Goal: Task Accomplishment & Management: Use online tool/utility

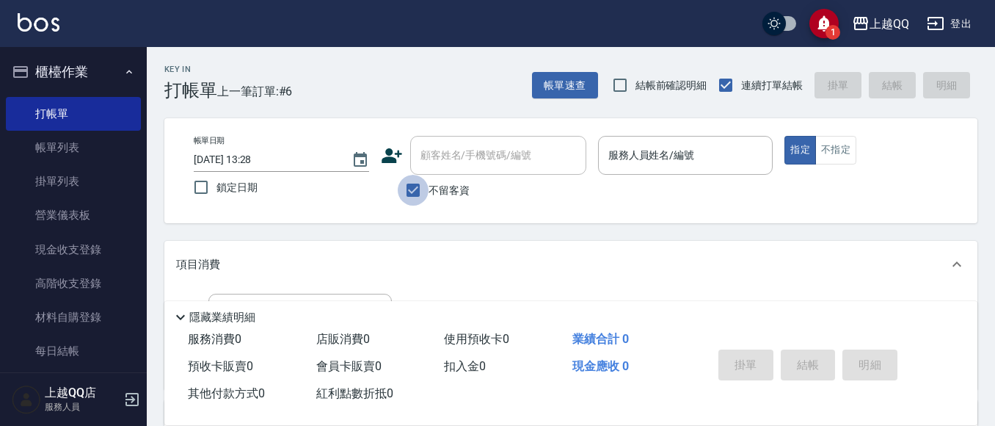
click at [415, 194] on input "不留客資" at bounding box center [413, 190] width 31 height 31
checkbox input "false"
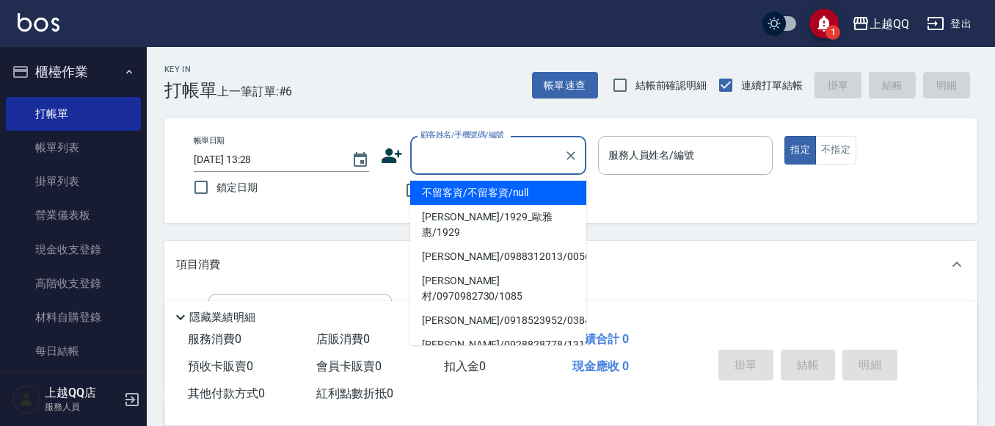
click at [431, 167] on input "顧客姓名/手機號碼/編號" at bounding box center [487, 155] width 141 height 26
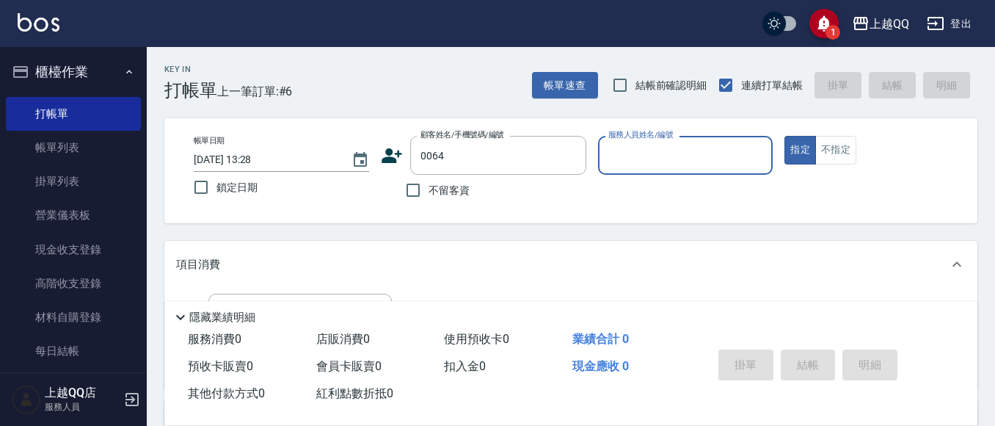
type input "[PERSON_NAME]/0972261151/0064"
type input "[PERSON_NAME]-8"
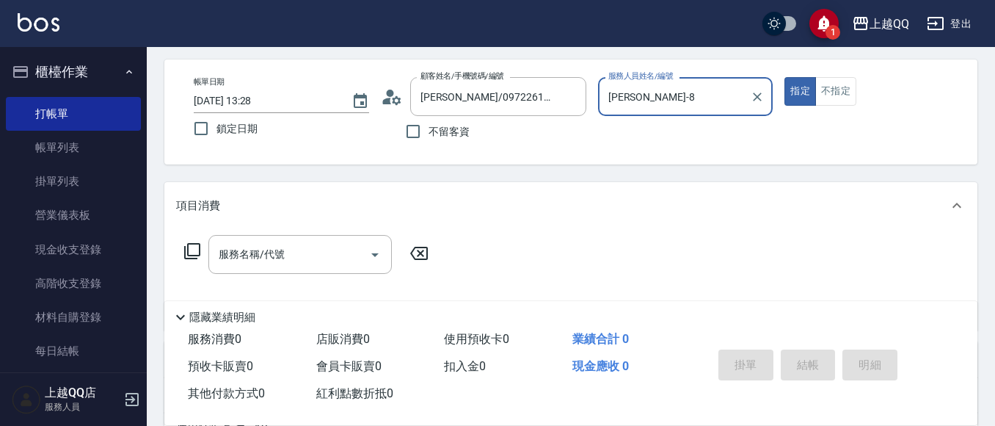
scroll to position [62, 0]
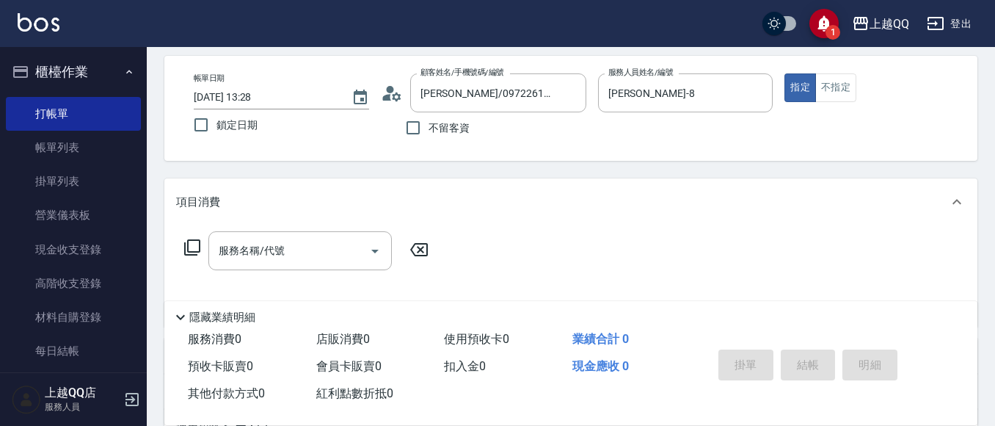
click at [192, 245] on icon at bounding box center [192, 247] width 18 height 18
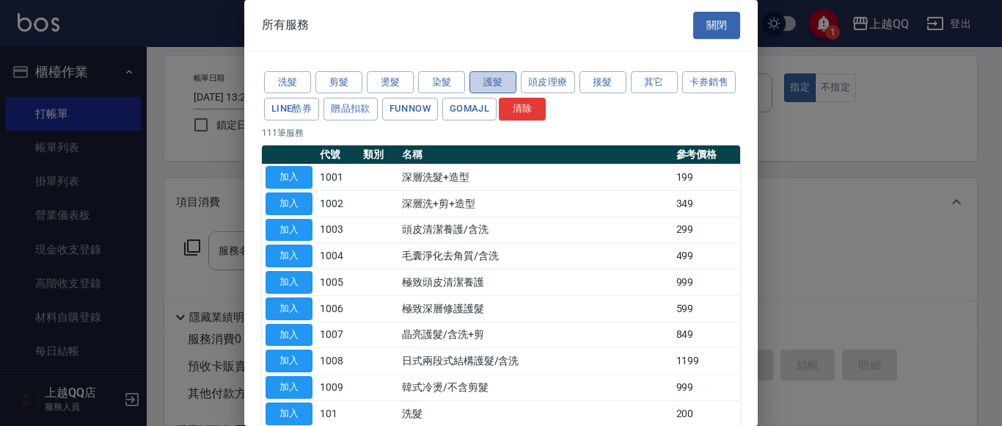
click at [495, 79] on button "護髮" at bounding box center [493, 82] width 47 height 23
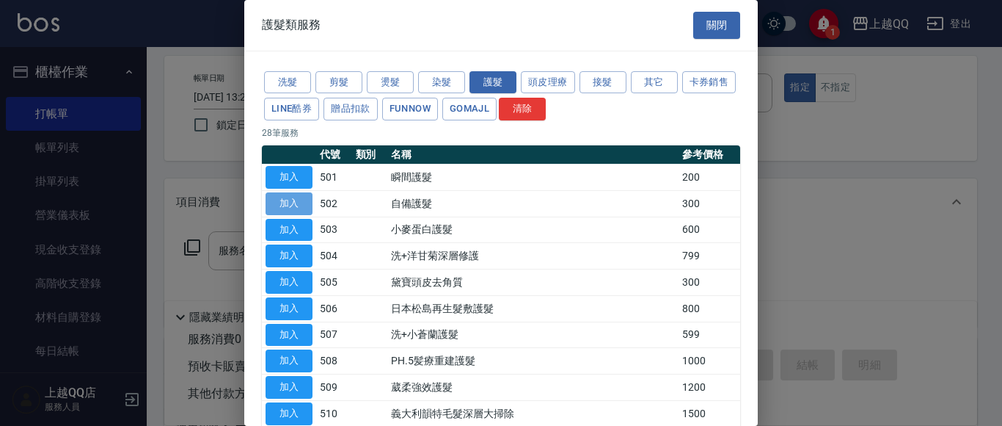
click at [303, 204] on button "加入" at bounding box center [289, 203] width 47 height 23
type input "自備護髮(502)"
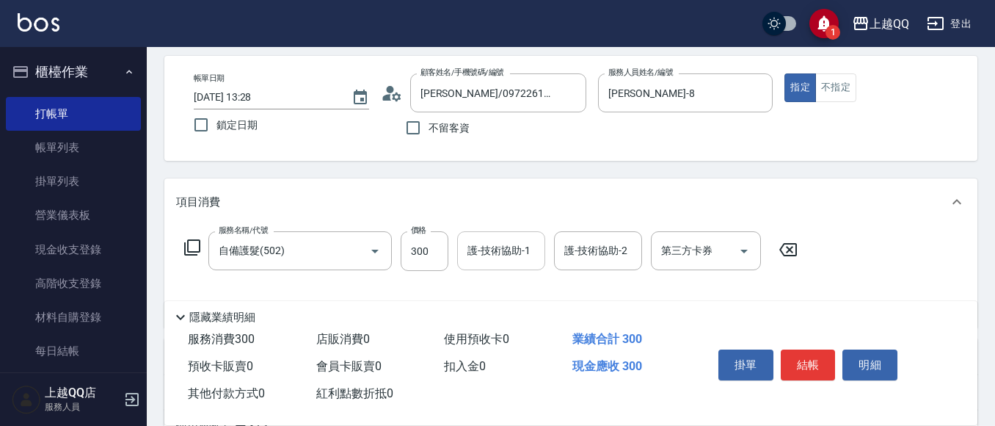
click at [499, 255] on div "護-技術協助-1 護-技術協助-1" at bounding box center [501, 250] width 88 height 39
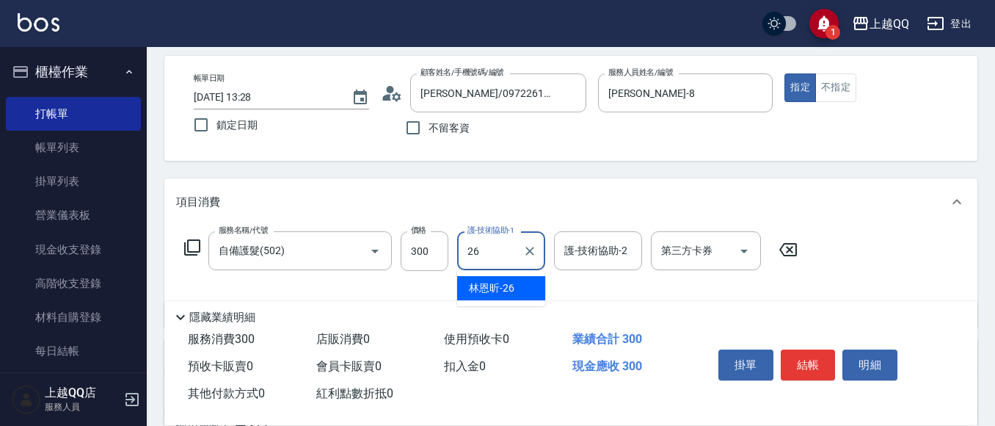
click at [517, 291] on div "[PERSON_NAME]-26" at bounding box center [501, 288] width 88 height 24
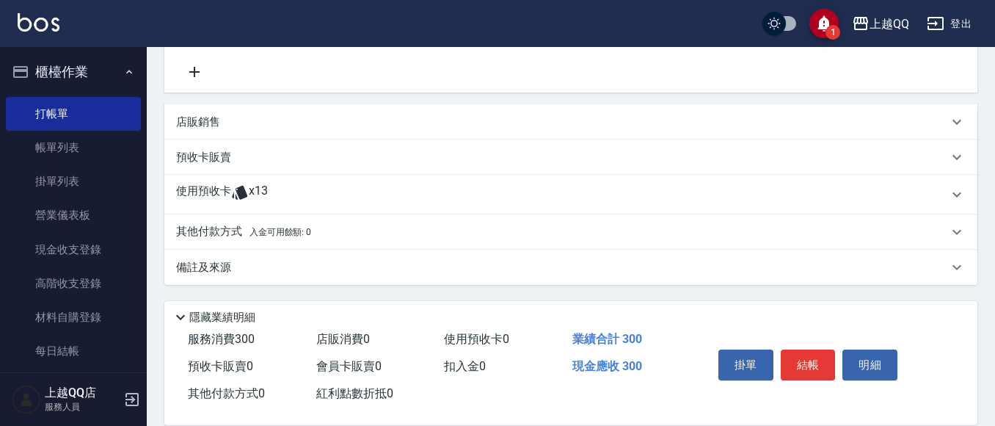
type input "[PERSON_NAME]-26"
click at [320, 204] on div "使用預收卡 x13" at bounding box center [562, 194] width 772 height 22
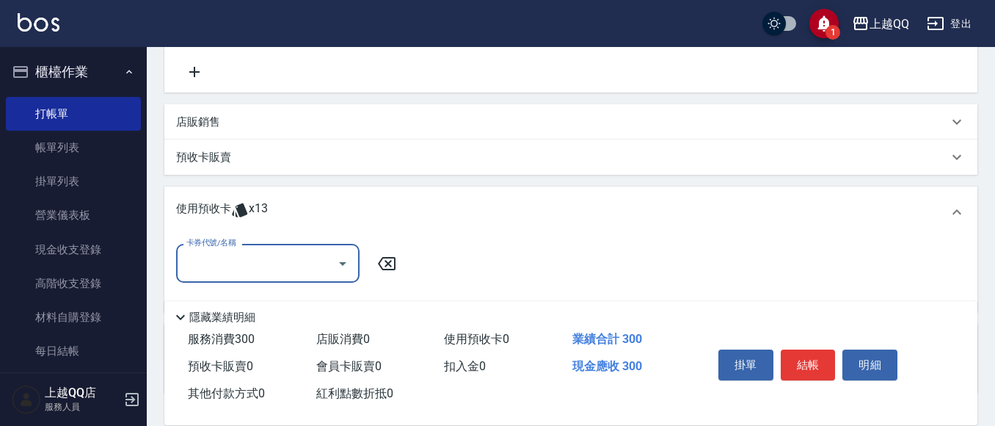
scroll to position [0, 0]
click at [340, 261] on icon "Open" at bounding box center [343, 264] width 18 height 18
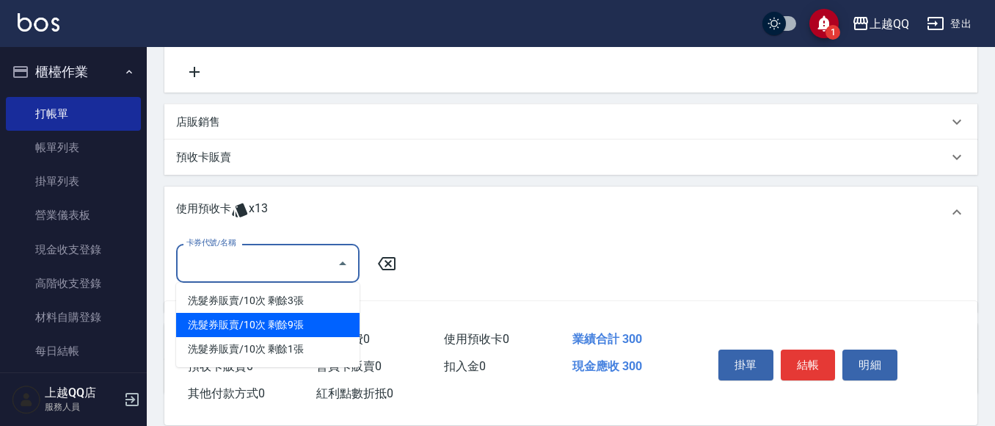
click at [335, 319] on div "洗髮券販賣/10次 剩餘9張" at bounding box center [267, 325] width 183 height 24
type input "洗髮券販賣/10次"
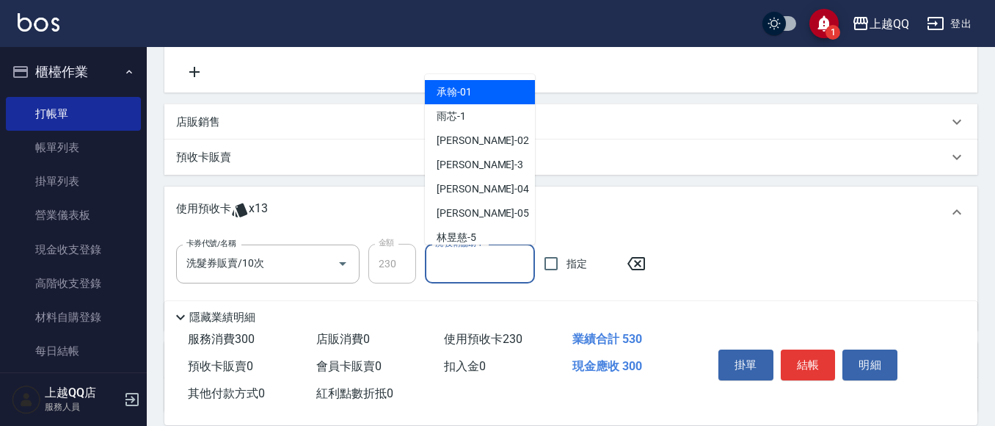
click at [466, 266] on input "洗-技術協助-1" at bounding box center [479, 264] width 97 height 26
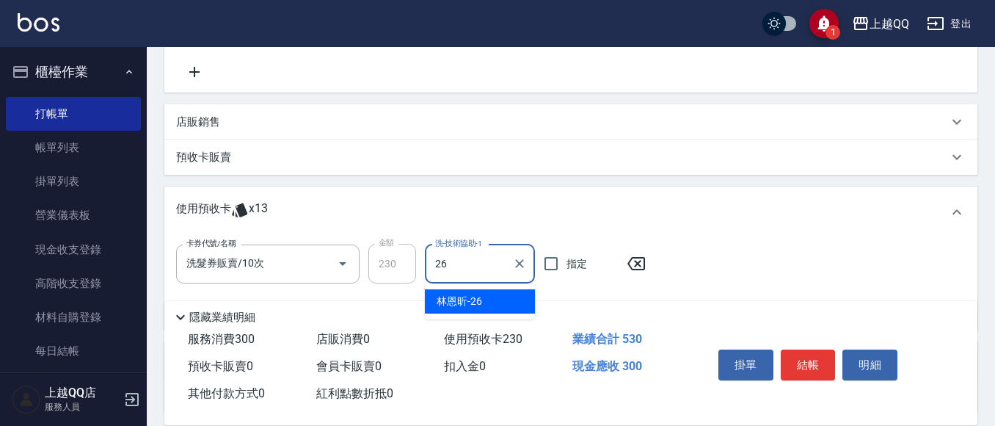
click at [482, 299] on div "[PERSON_NAME]-26" at bounding box center [480, 301] width 110 height 24
type input "[PERSON_NAME]-26"
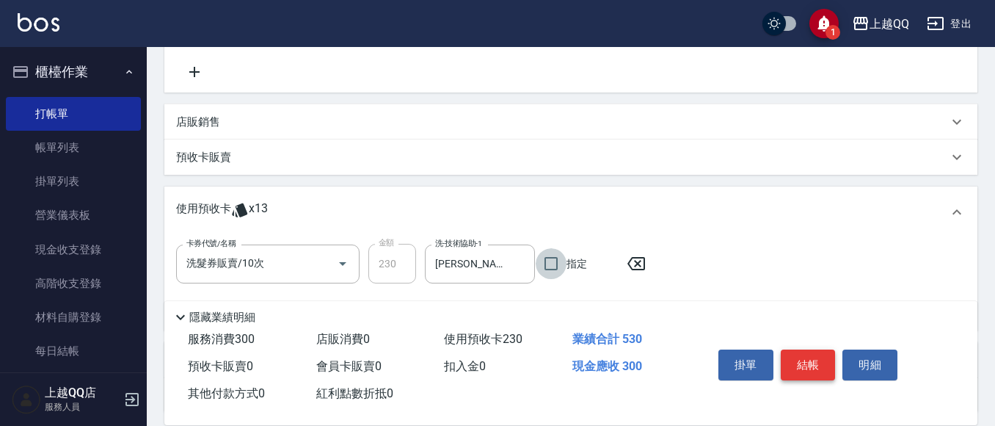
click at [816, 361] on button "結帳" at bounding box center [808, 364] width 55 height 31
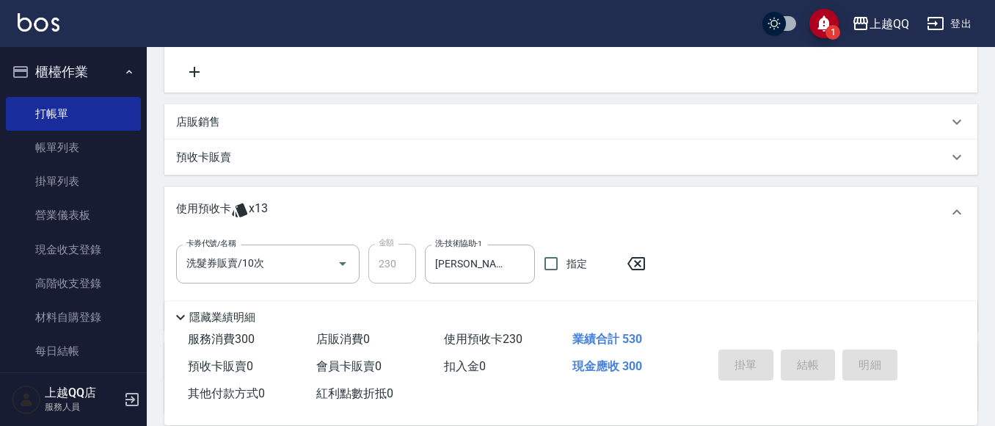
type input "[DATE] 14:31"
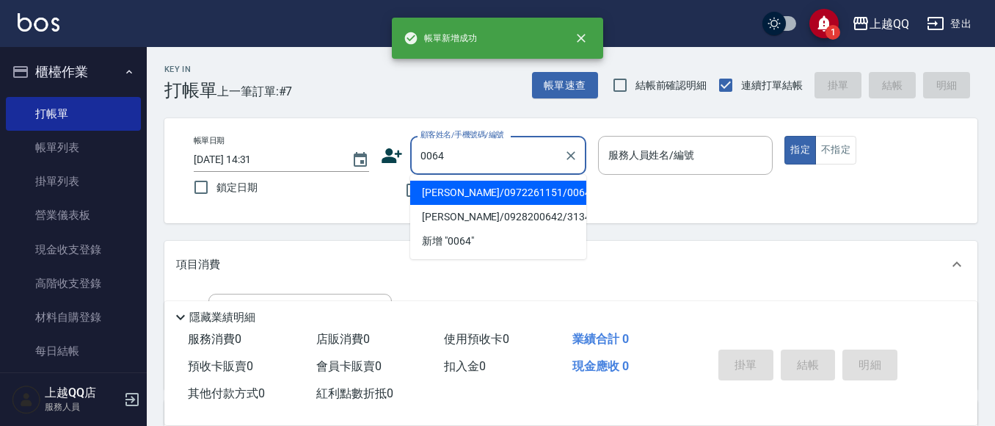
type input "[PERSON_NAME]/0972261151/0064"
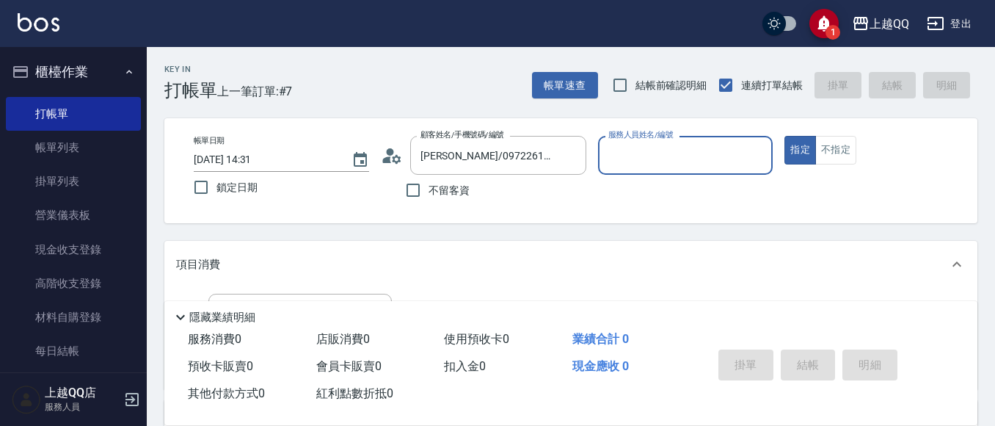
type input "[PERSON_NAME]-8"
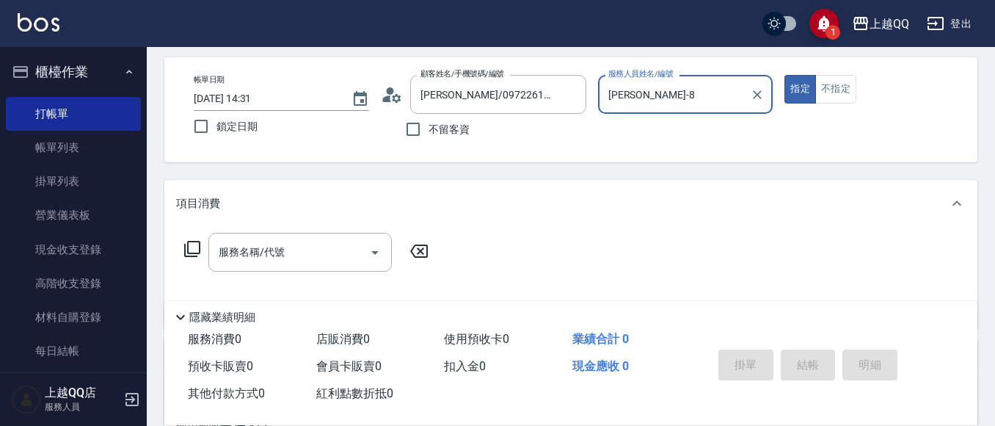
scroll to position [76, 0]
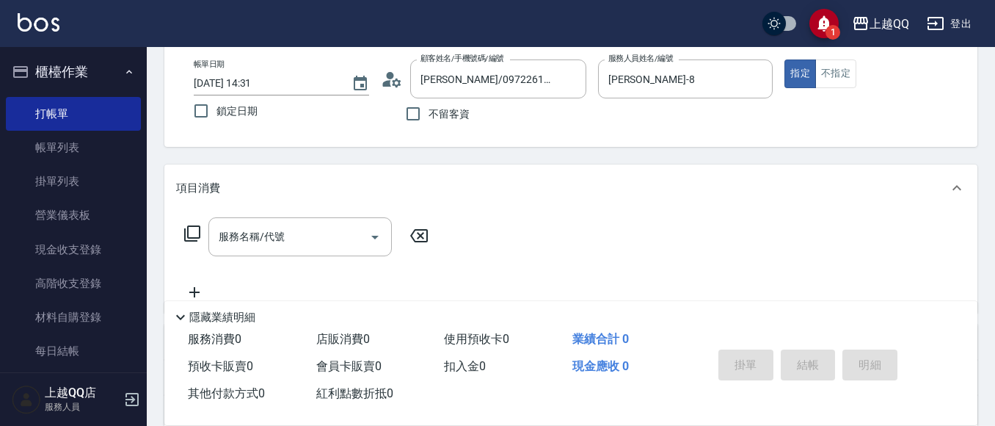
click at [192, 230] on icon at bounding box center [192, 234] width 18 height 18
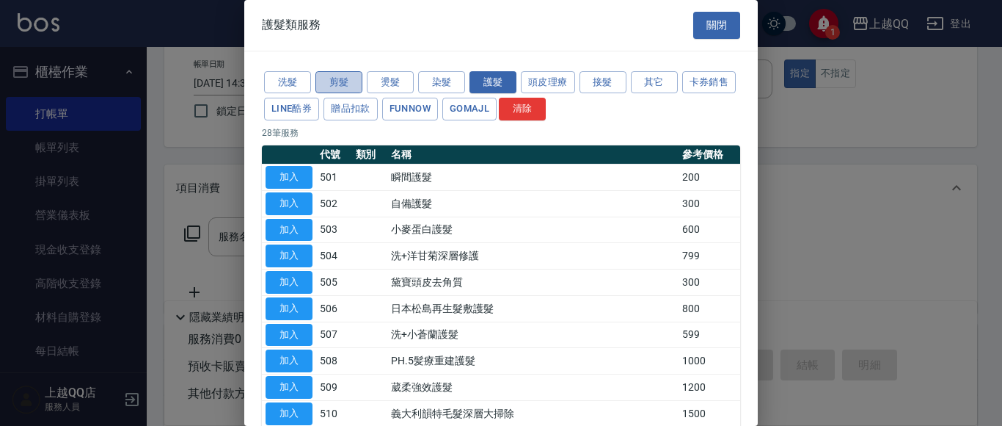
click at [354, 84] on button "剪髮" at bounding box center [339, 82] width 47 height 23
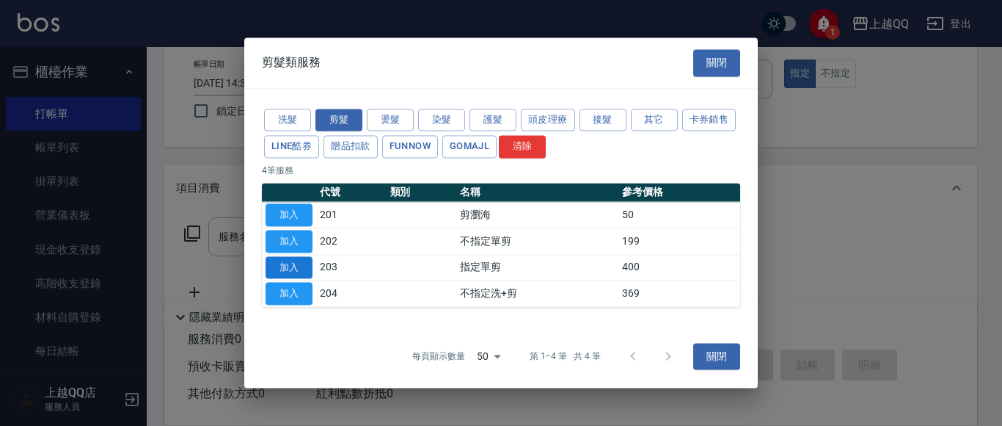
click at [299, 267] on button "加入" at bounding box center [289, 267] width 47 height 23
type input "指定單剪(203)"
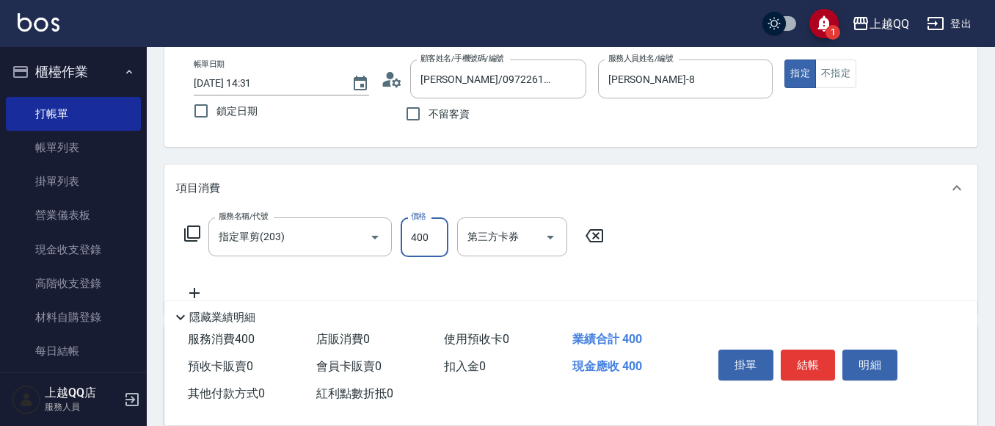
click at [431, 240] on input "400" at bounding box center [425, 237] width 48 height 40
type input "200"
click at [807, 364] on button "結帳" at bounding box center [808, 364] width 55 height 31
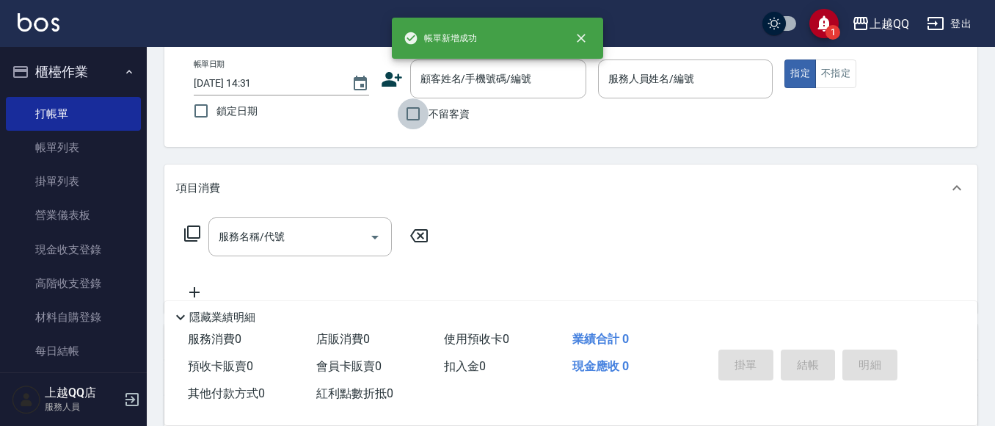
click at [408, 109] on input "不留客資" at bounding box center [413, 113] width 31 height 31
checkbox input "true"
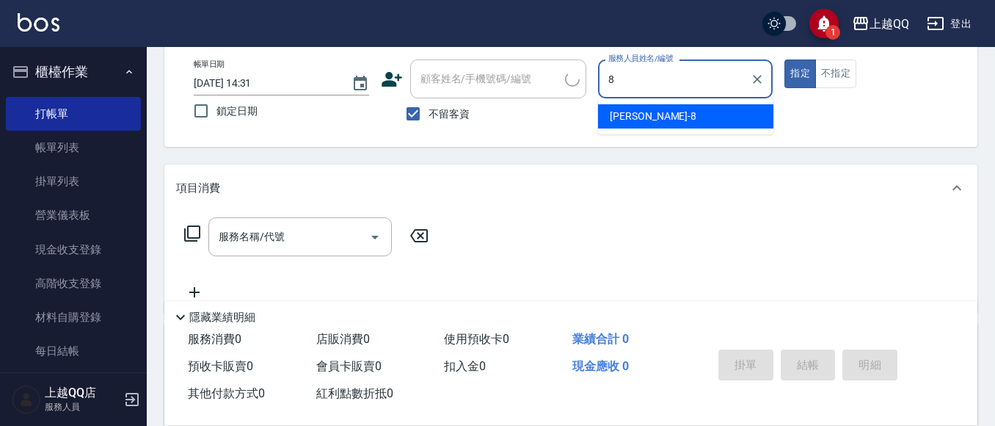
type input "[PERSON_NAME]-8"
type button "true"
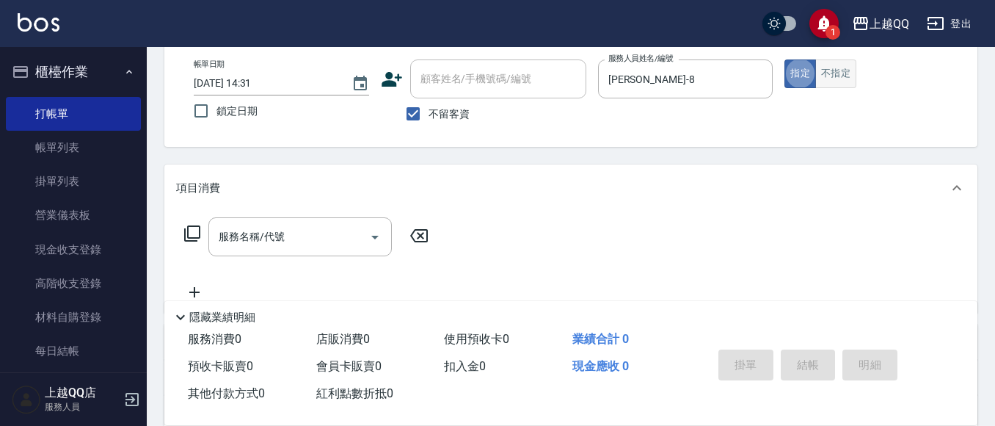
click at [841, 71] on button "不指定" at bounding box center [835, 73] width 41 height 29
click at [189, 233] on icon at bounding box center [192, 233] width 16 height 16
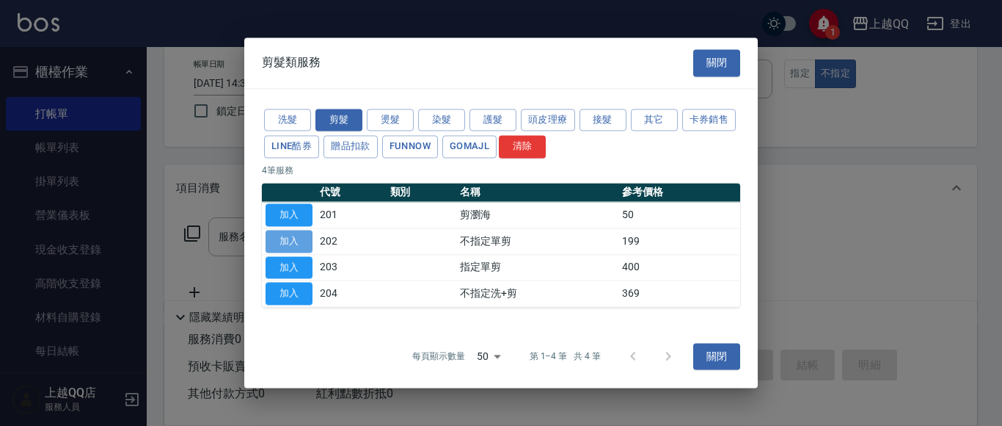
click at [296, 236] on button "加入" at bounding box center [289, 241] width 47 height 23
type input "不指定單剪(202)"
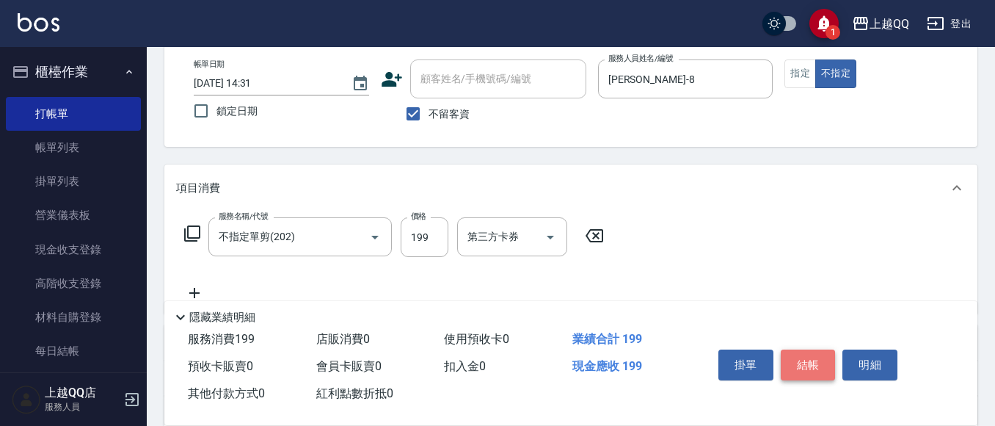
click at [807, 363] on button "結帳" at bounding box center [808, 364] width 55 height 31
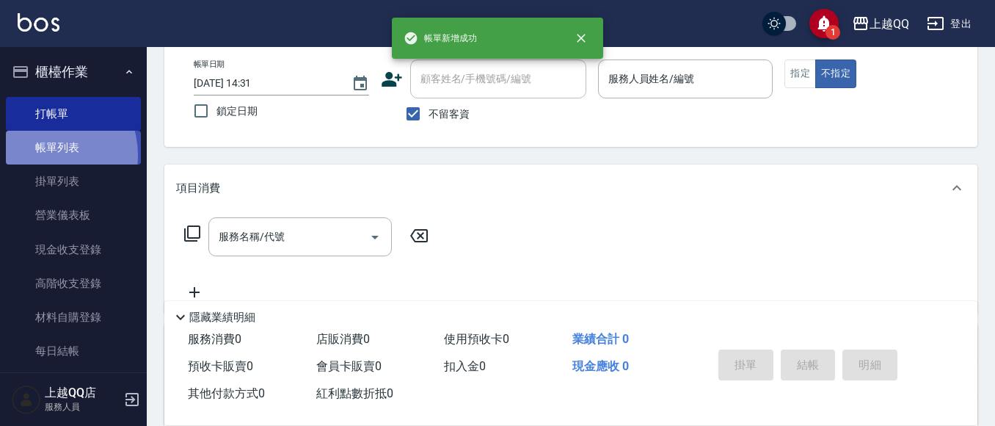
click at [41, 155] on link "帳單列表" at bounding box center [73, 148] width 135 height 34
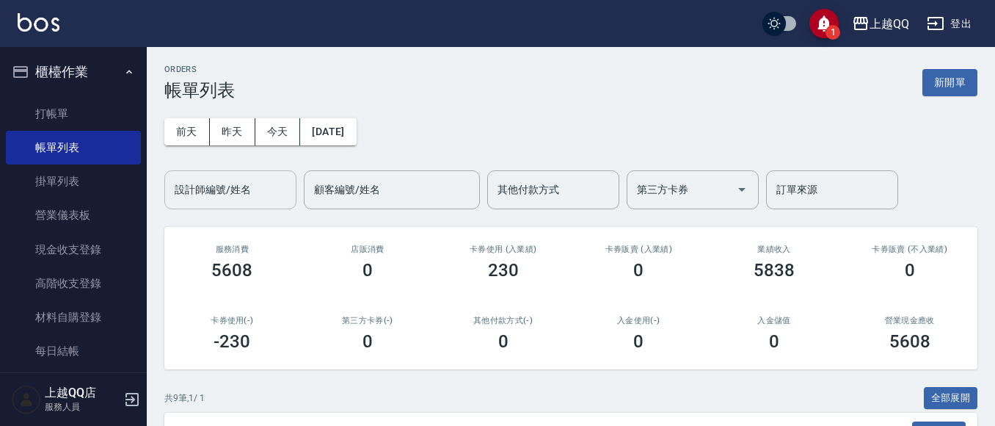
click at [230, 179] on div "設計師編號/姓名 設計師編號/姓名" at bounding box center [230, 189] width 132 height 39
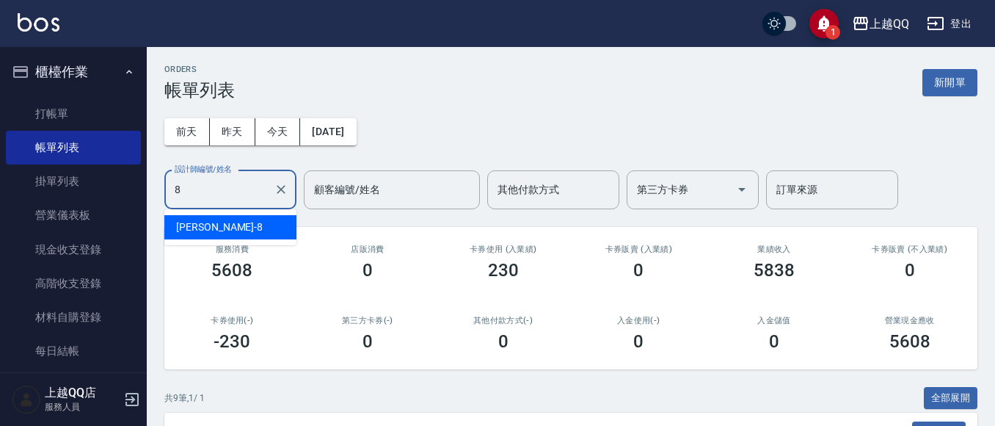
click at [242, 226] on div "[PERSON_NAME] -8" at bounding box center [230, 227] width 132 height 24
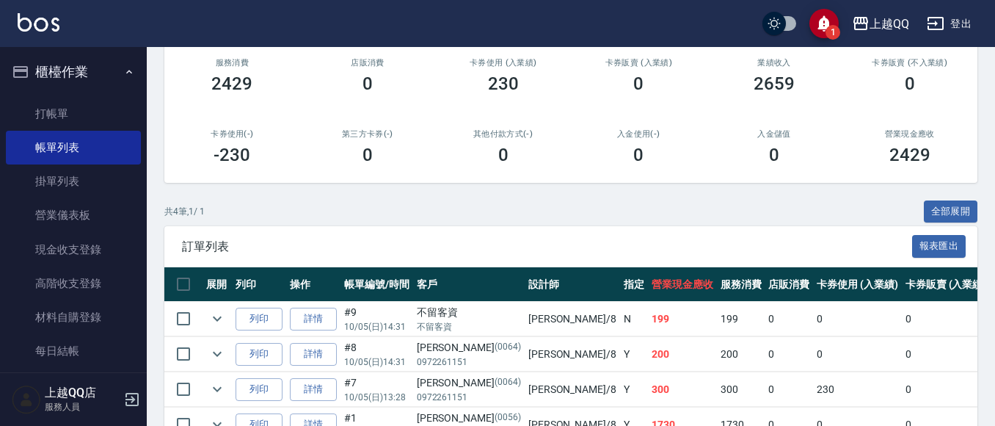
scroll to position [273, 0]
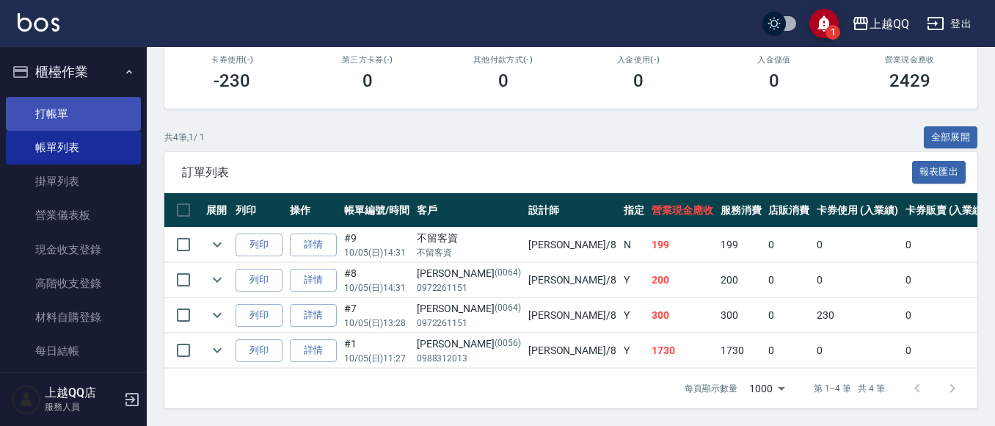
type input "[PERSON_NAME]-8"
click at [27, 110] on link "打帳單" at bounding box center [73, 114] width 135 height 34
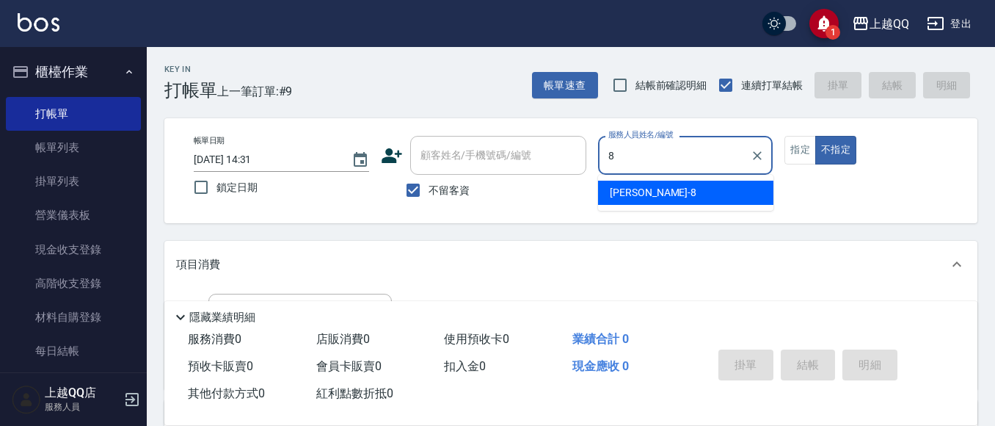
type input "[PERSON_NAME]-8"
type button "false"
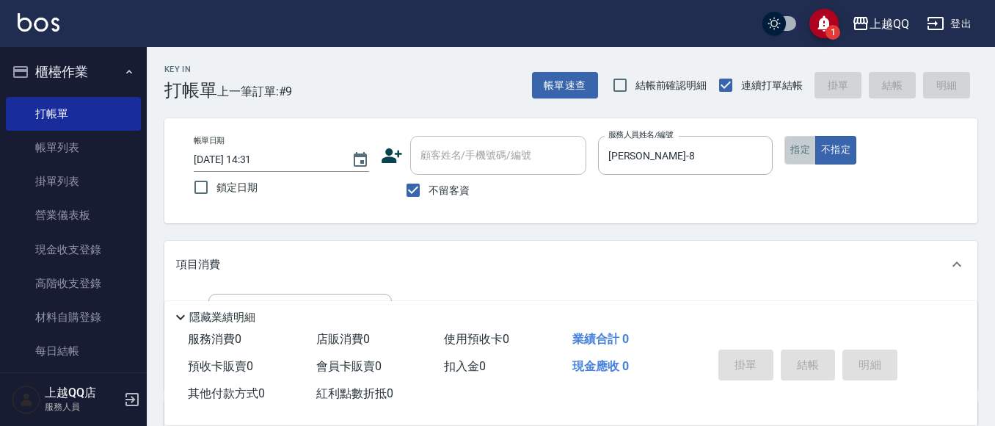
click at [810, 150] on button "指定" at bounding box center [800, 150] width 32 height 29
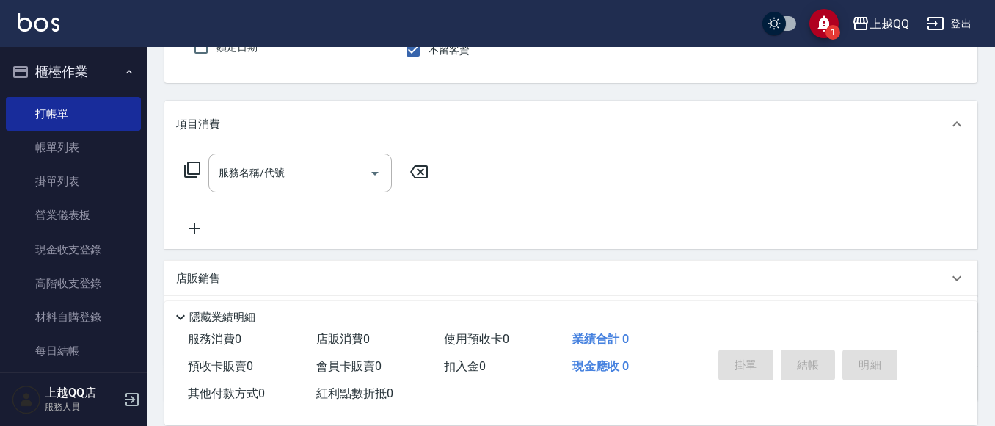
click at [193, 170] on icon at bounding box center [192, 170] width 18 height 18
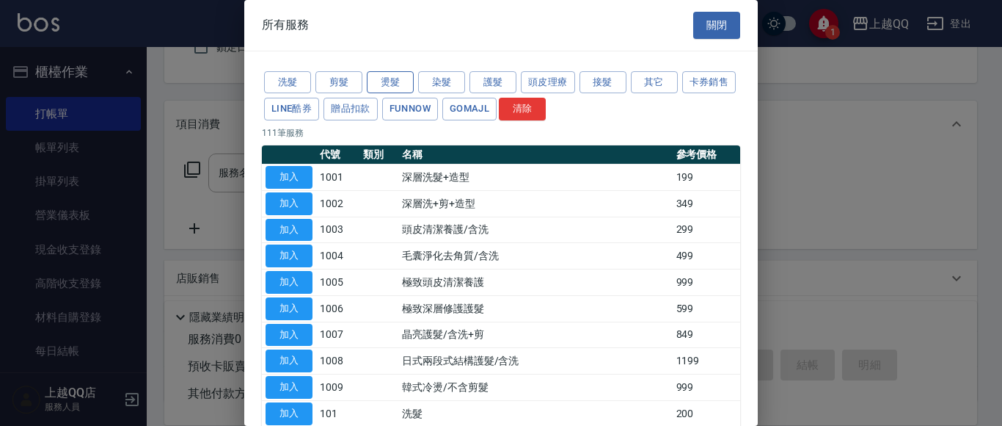
click at [395, 81] on button "燙髮" at bounding box center [390, 82] width 47 height 23
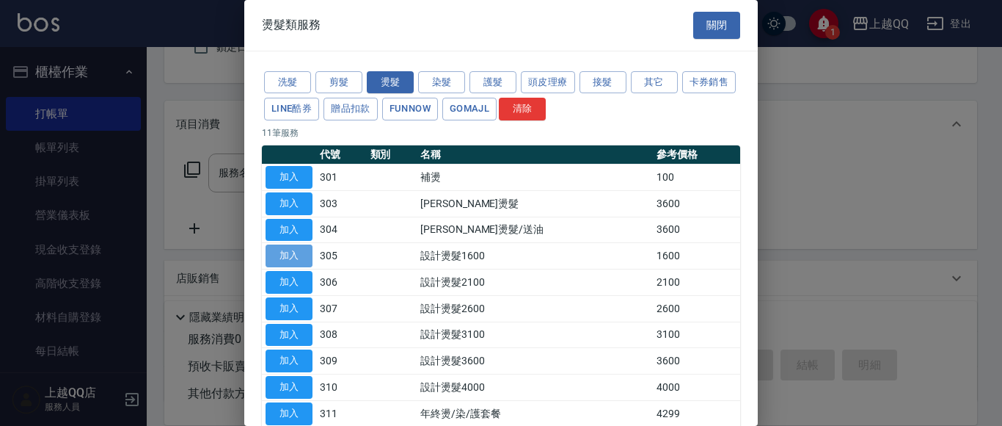
click at [295, 251] on button "加入" at bounding box center [289, 255] width 47 height 23
type input "設計燙髮1600(305)"
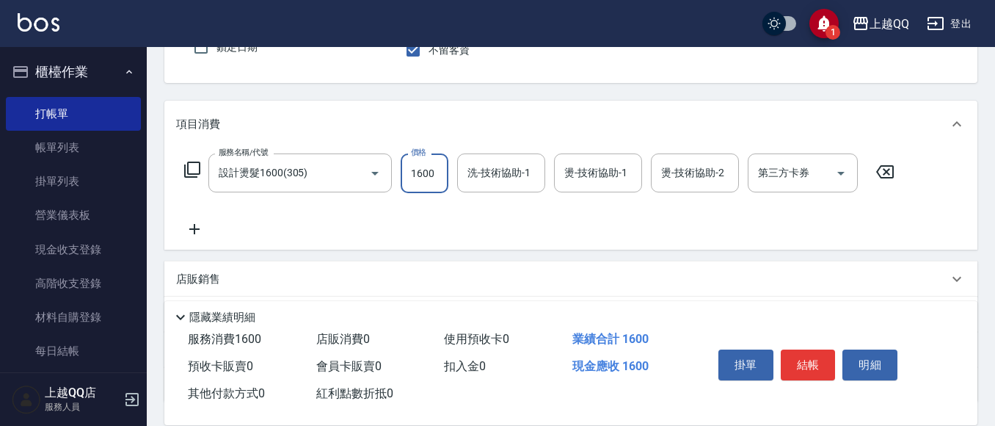
click at [430, 182] on input "1600" at bounding box center [425, 173] width 48 height 40
type input "1299"
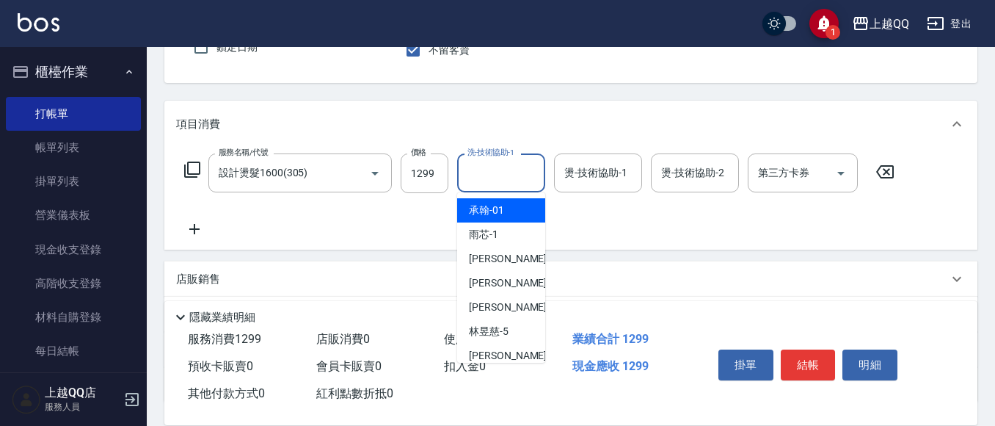
click at [493, 180] on input "洗-技術協助-1" at bounding box center [501, 173] width 75 height 26
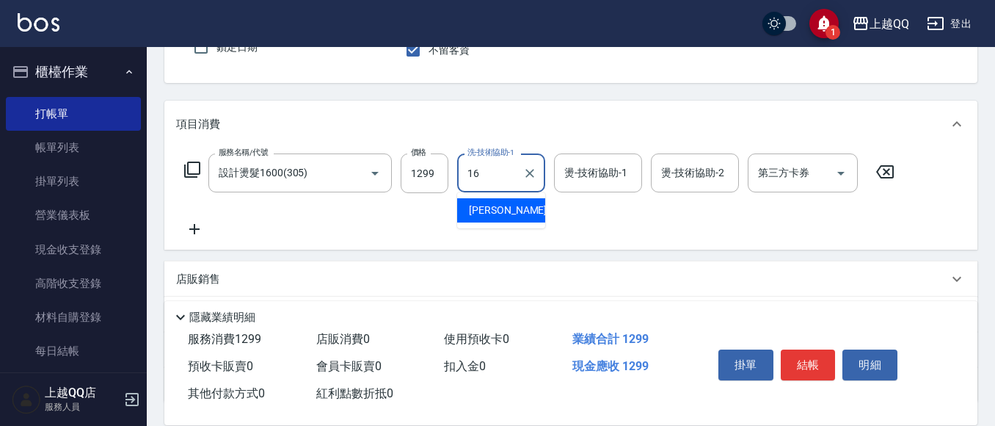
click at [506, 211] on div "[PERSON_NAME] -16" at bounding box center [501, 210] width 88 height 24
type input "[PERSON_NAME]-16"
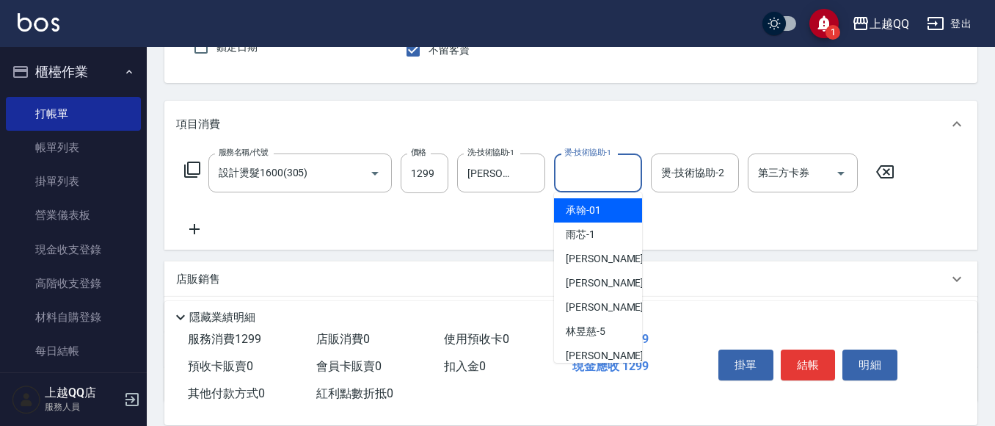
click at [569, 161] on div "燙-技術協助-1 燙-技術協助-1" at bounding box center [598, 172] width 88 height 39
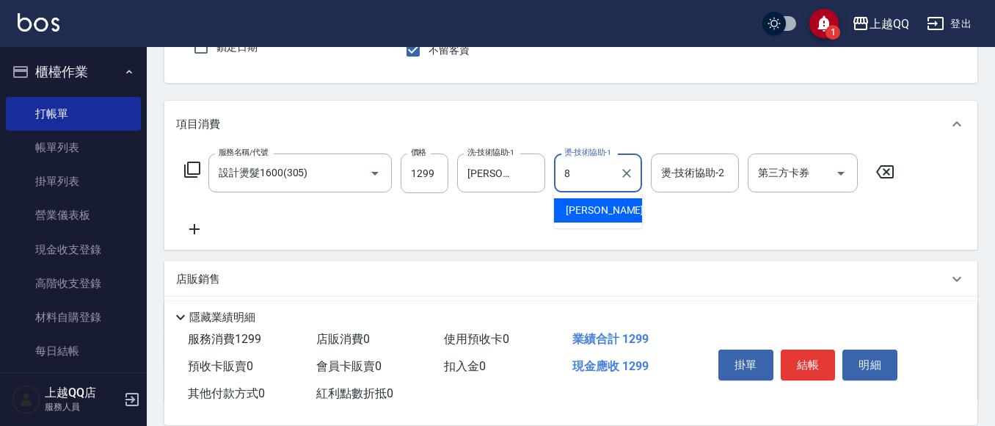
click at [578, 209] on span "[PERSON_NAME] -8" at bounding box center [609, 210] width 87 height 15
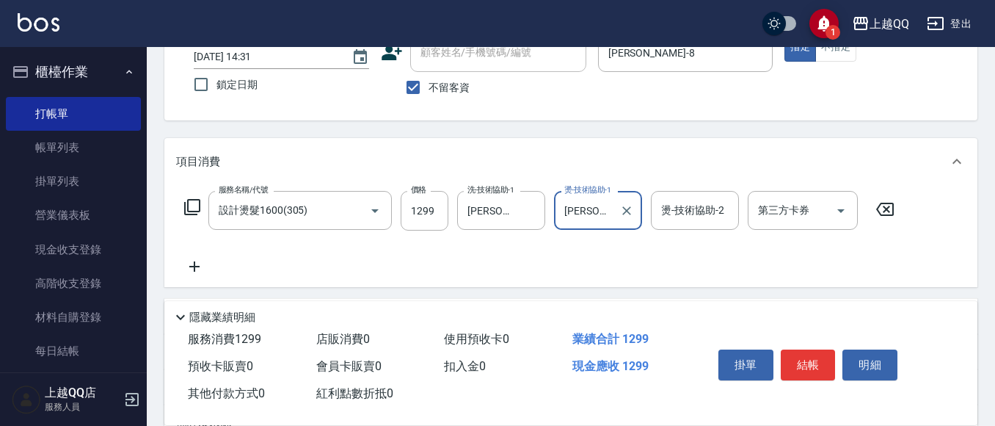
scroll to position [101, 0]
type input "[PERSON_NAME]-8"
click at [821, 352] on button "結帳" at bounding box center [808, 364] width 55 height 31
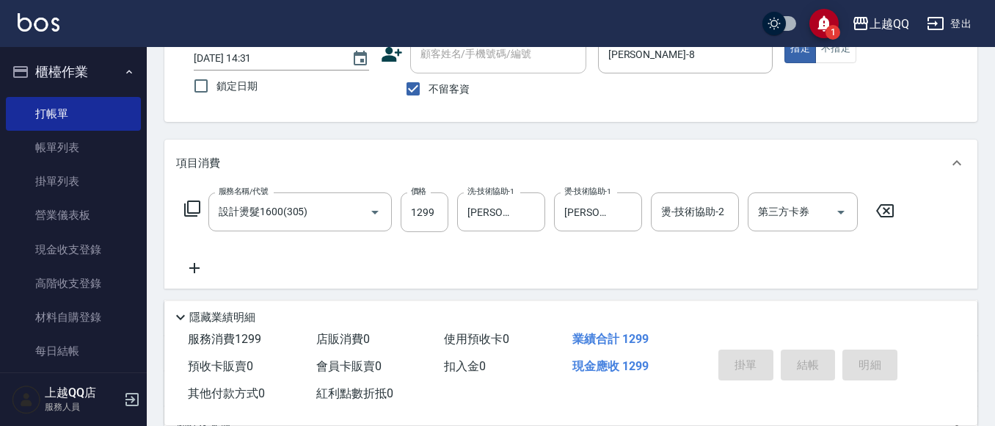
type input "[DATE] 14:32"
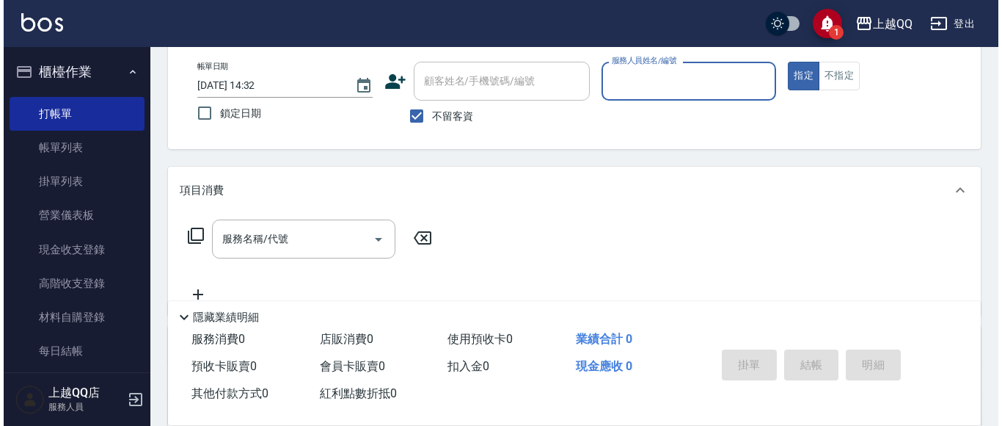
scroll to position [28, 0]
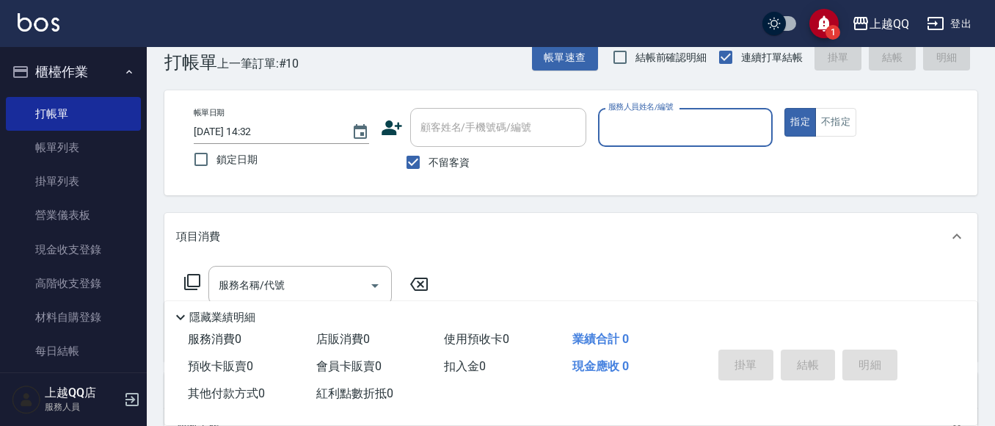
click at [438, 156] on span "不留客資" at bounding box center [449, 162] width 41 height 15
click at [429, 156] on input "不留客資" at bounding box center [413, 162] width 31 height 31
checkbox input "false"
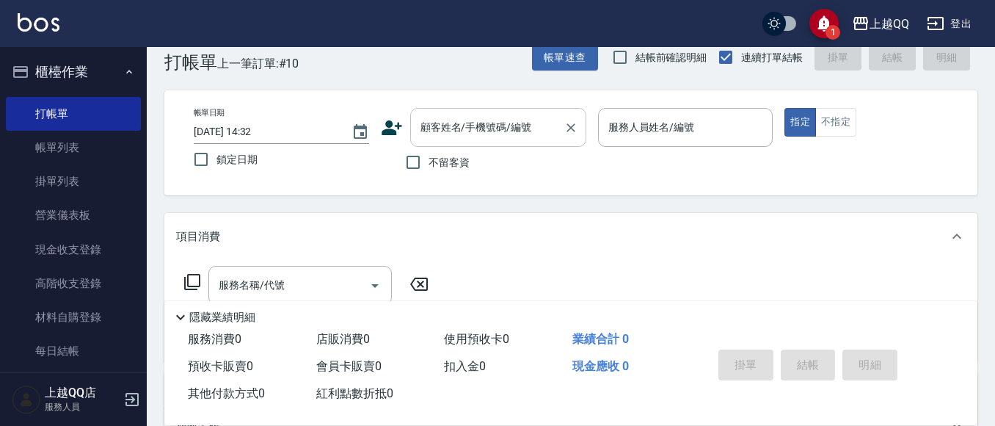
click at [451, 124] on div "顧客姓名/手機號碼/編號 顧客姓名/手機號碼/編號" at bounding box center [498, 127] width 176 height 39
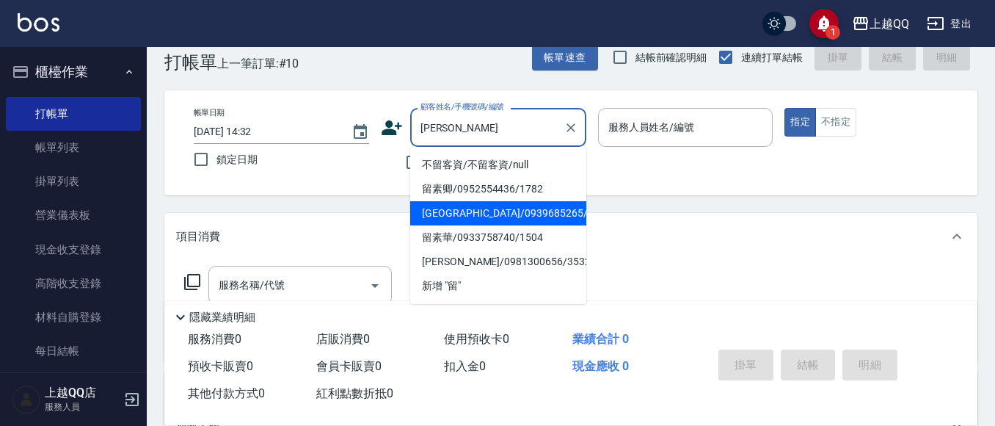
click at [485, 214] on li "[GEOGRAPHIC_DATA]/0939685265/2649" at bounding box center [498, 213] width 176 height 24
type input "[GEOGRAPHIC_DATA]/0939685265/2649"
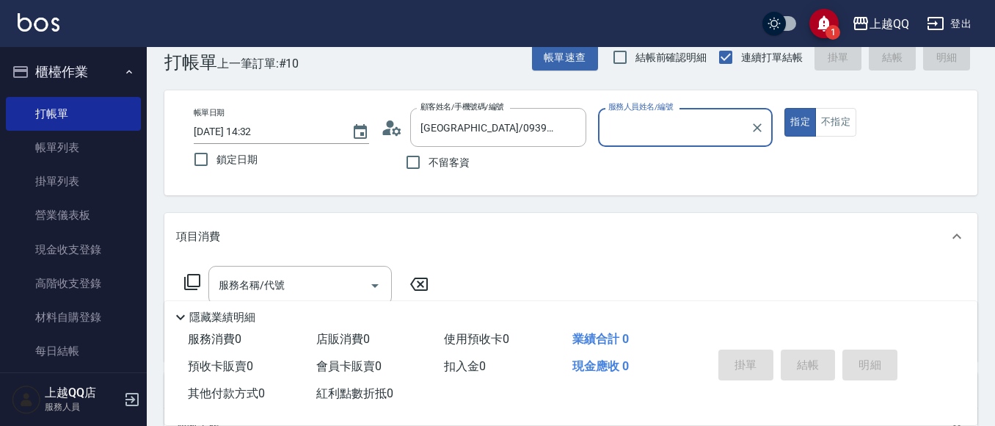
type input "欣樺-6"
click at [394, 130] on icon at bounding box center [396, 130] width 9 height 9
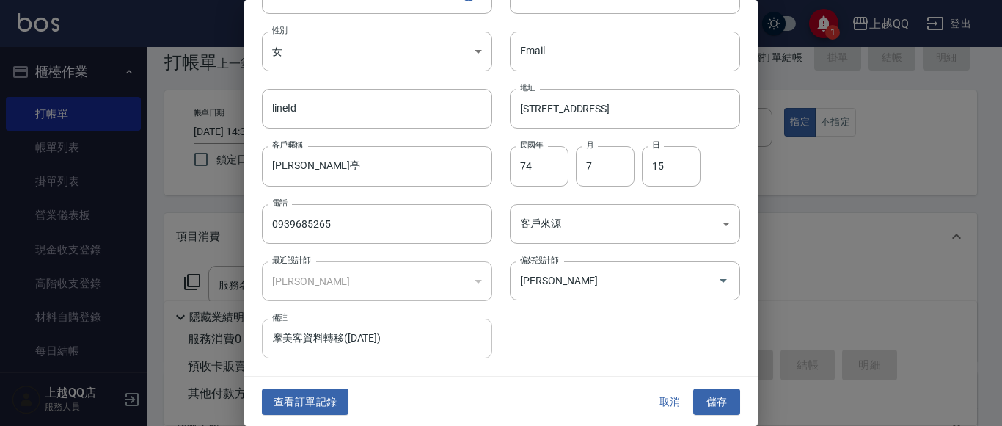
scroll to position [83, 0]
click at [320, 387] on button "查看訂單記錄" at bounding box center [305, 400] width 87 height 27
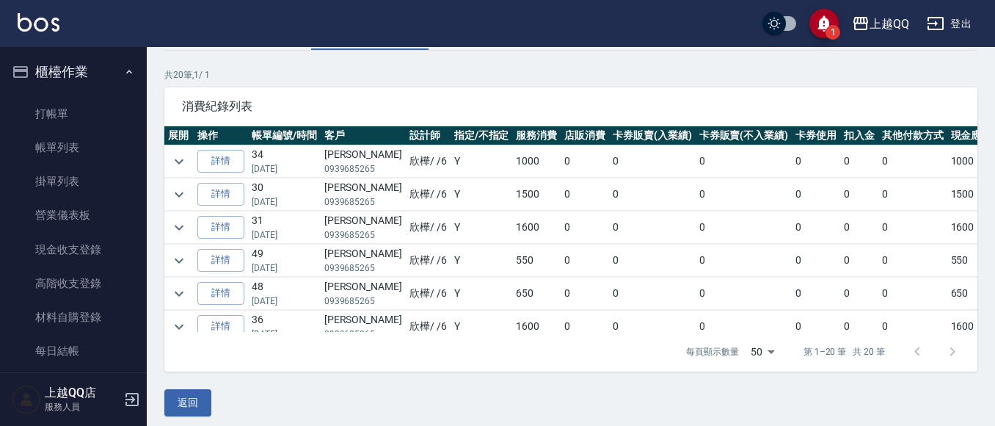
scroll to position [100, 0]
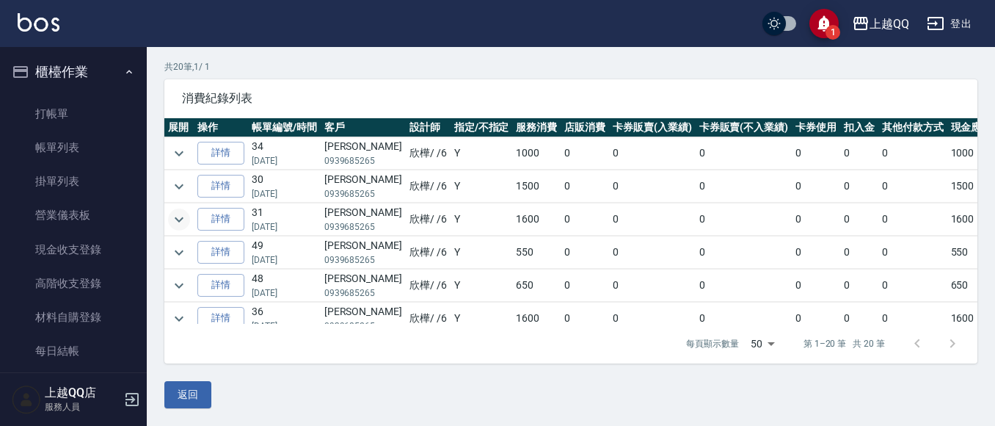
click at [186, 219] on icon "expand row" at bounding box center [179, 220] width 18 height 18
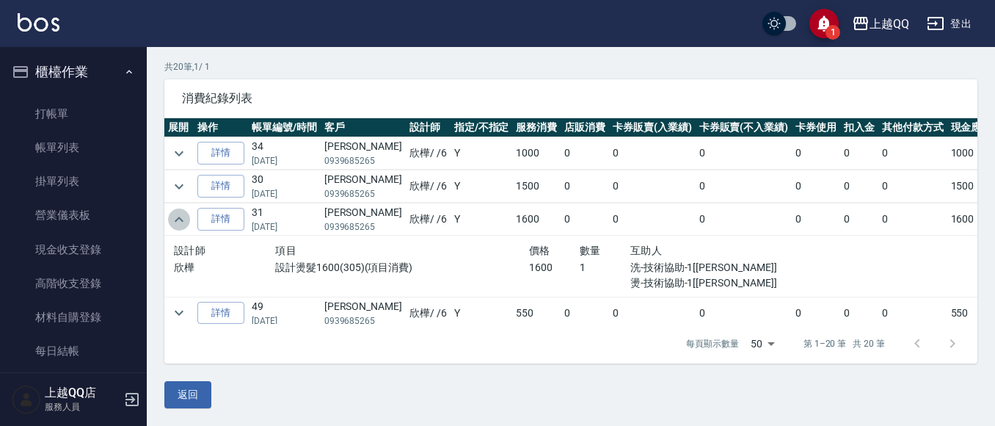
click at [182, 216] on icon "expand row" at bounding box center [179, 220] width 18 height 18
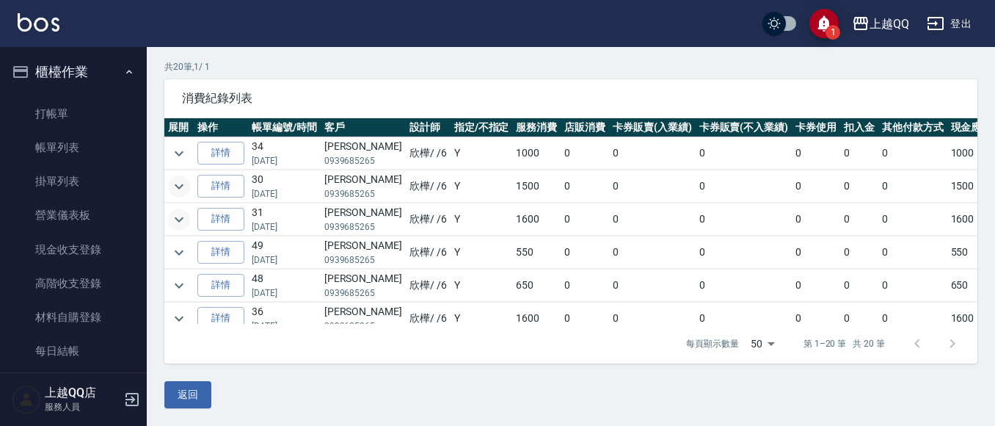
click at [171, 182] on icon "expand row" at bounding box center [179, 187] width 18 height 18
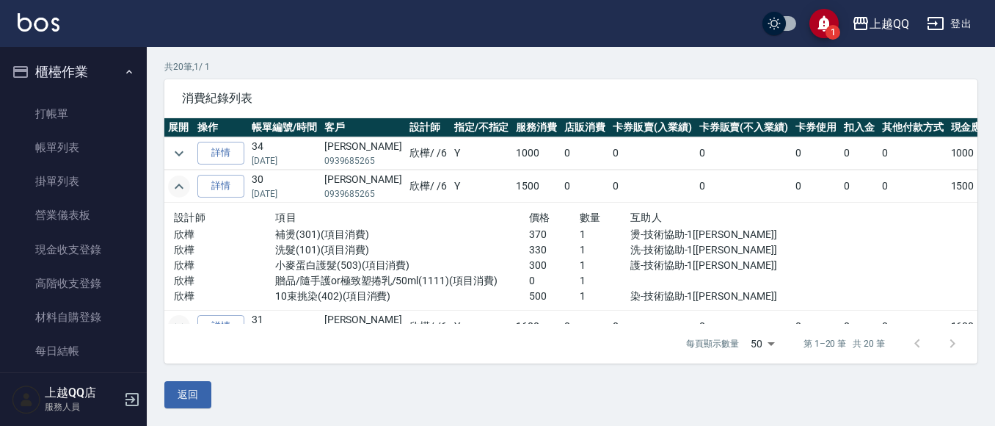
click at [179, 178] on icon "expand row" at bounding box center [179, 187] width 18 height 18
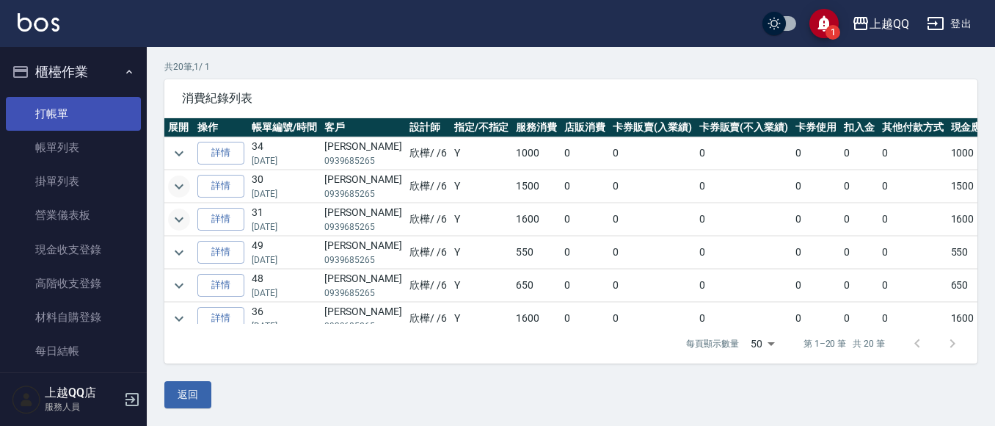
click at [62, 109] on link "打帳單" at bounding box center [73, 114] width 135 height 34
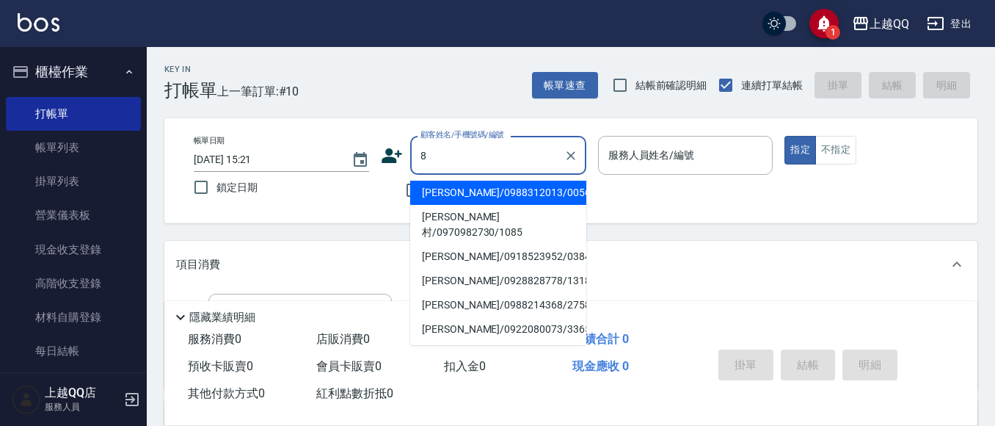
type input "[PERSON_NAME]/0988312013/0056"
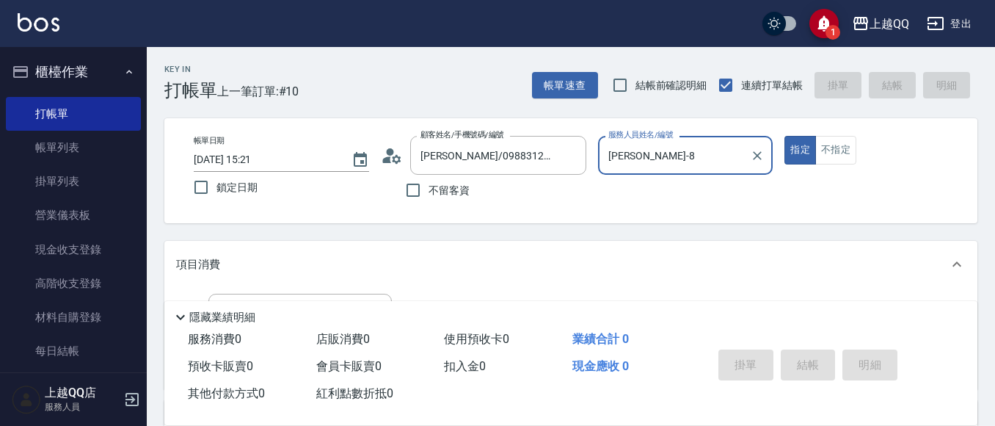
type input "[PERSON_NAME]-8"
click at [784, 136] on button "指定" at bounding box center [800, 150] width 32 height 29
type button "true"
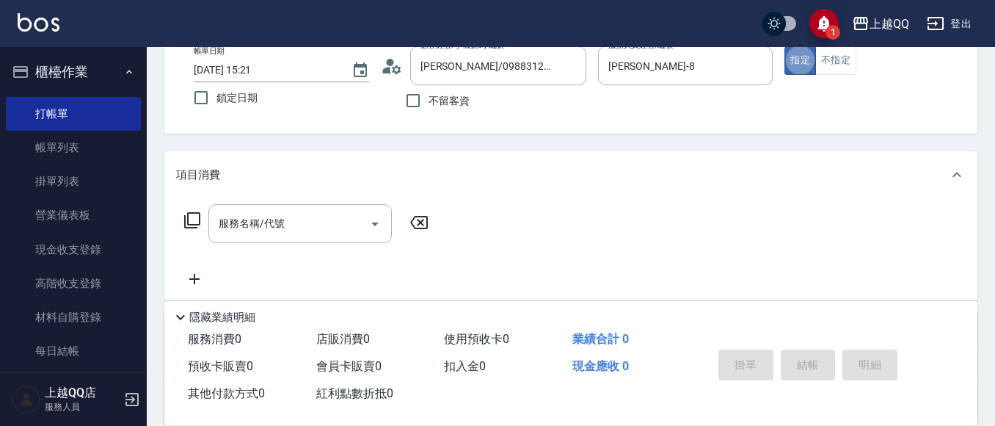
scroll to position [92, 0]
click at [193, 216] on icon at bounding box center [192, 218] width 18 height 18
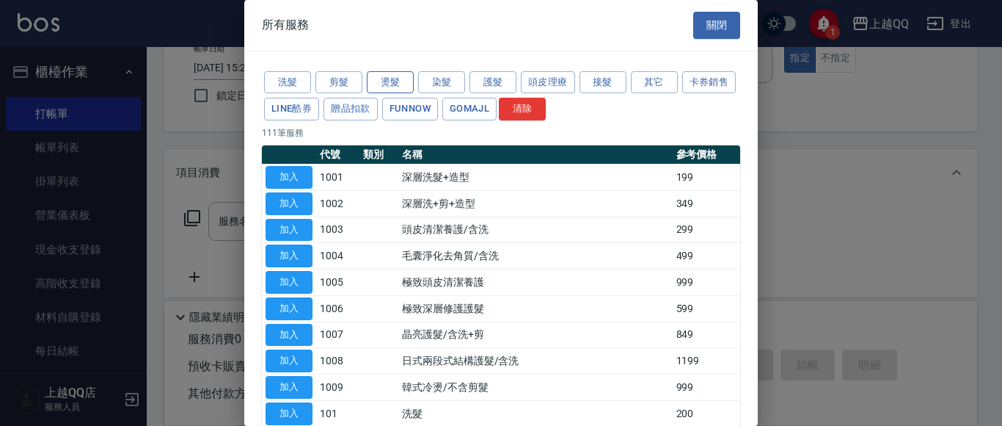
click at [392, 78] on button "燙髮" at bounding box center [390, 82] width 47 height 23
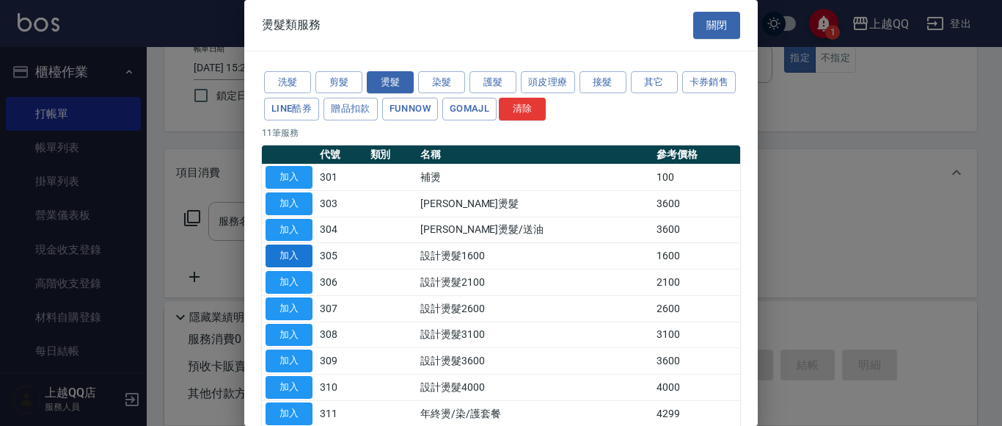
click at [281, 252] on button "加入" at bounding box center [289, 255] width 47 height 23
type input "設計燙髮1600(305)"
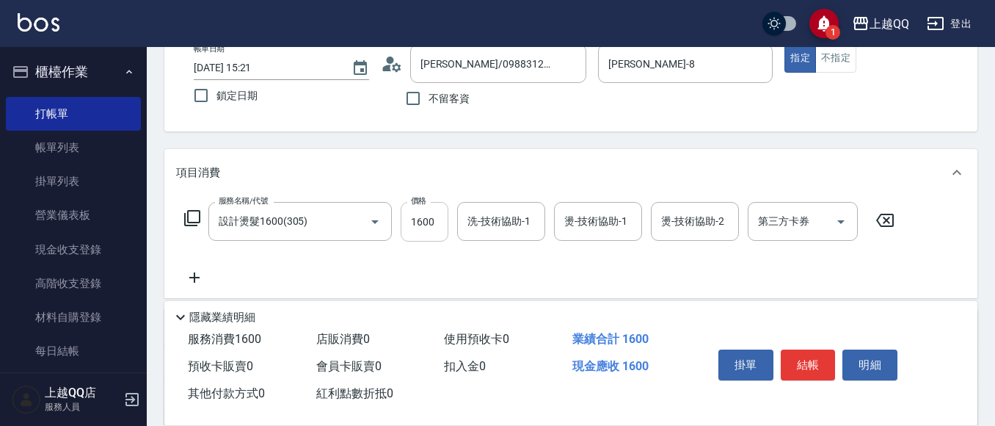
click at [423, 227] on input "1600" at bounding box center [425, 222] width 48 height 40
type input "1299"
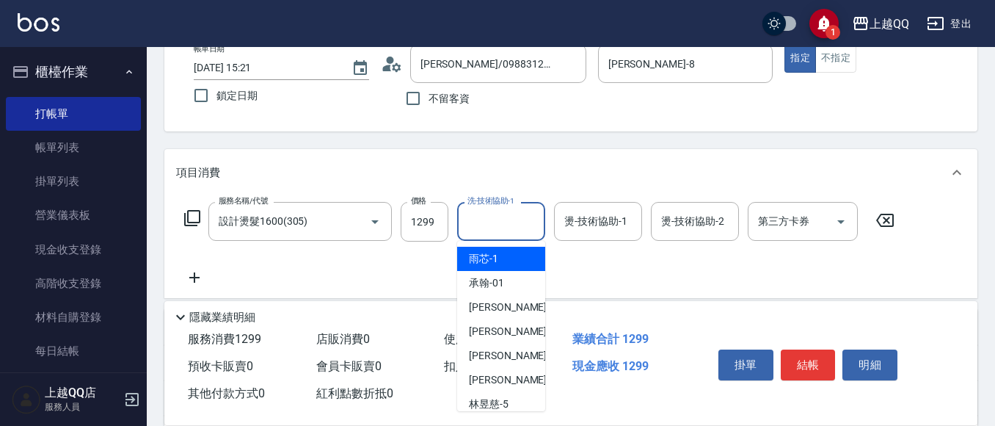
click at [487, 229] on input "洗-技術協助-1" at bounding box center [501, 221] width 75 height 26
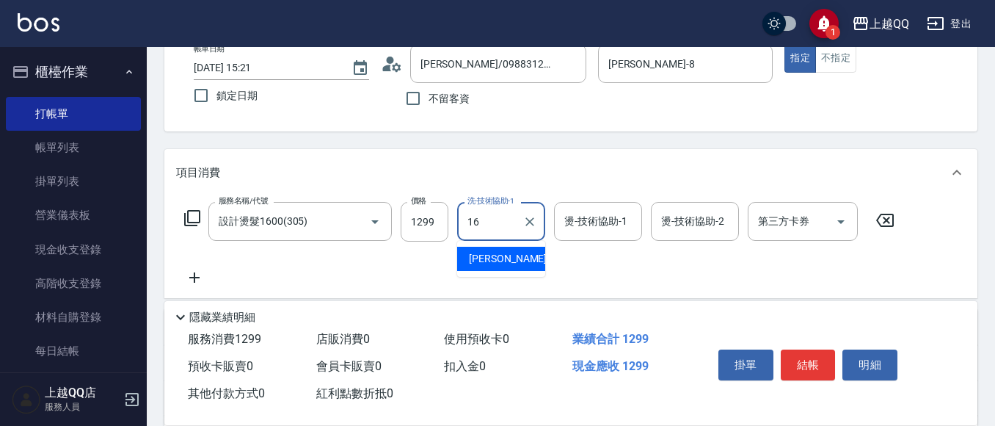
click at [508, 261] on div "[PERSON_NAME] -16" at bounding box center [501, 259] width 88 height 24
type input "[PERSON_NAME]-16"
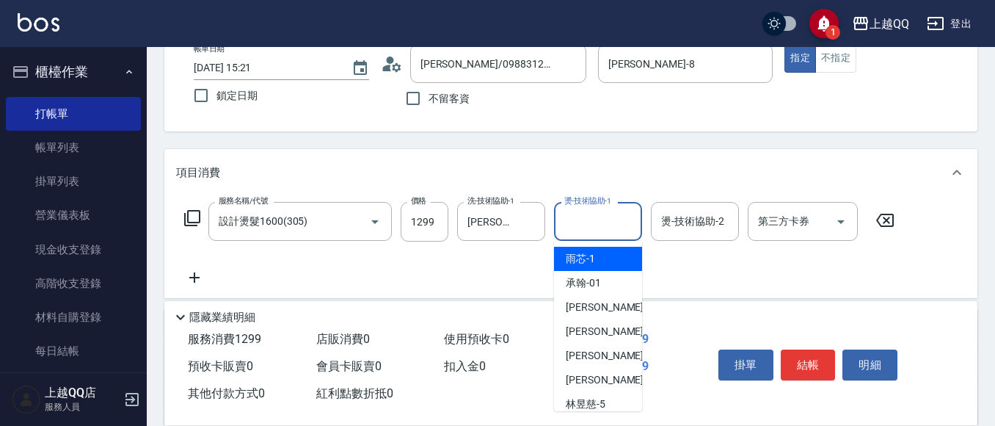
click at [565, 225] on input "燙-技術協助-1" at bounding box center [598, 221] width 75 height 26
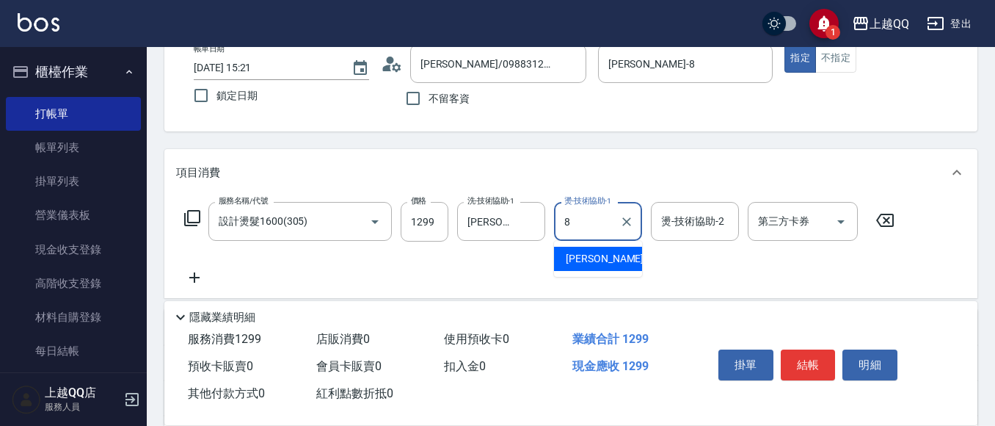
click at [578, 257] on span "[PERSON_NAME] -8" at bounding box center [609, 258] width 87 height 15
type input "[PERSON_NAME]-8"
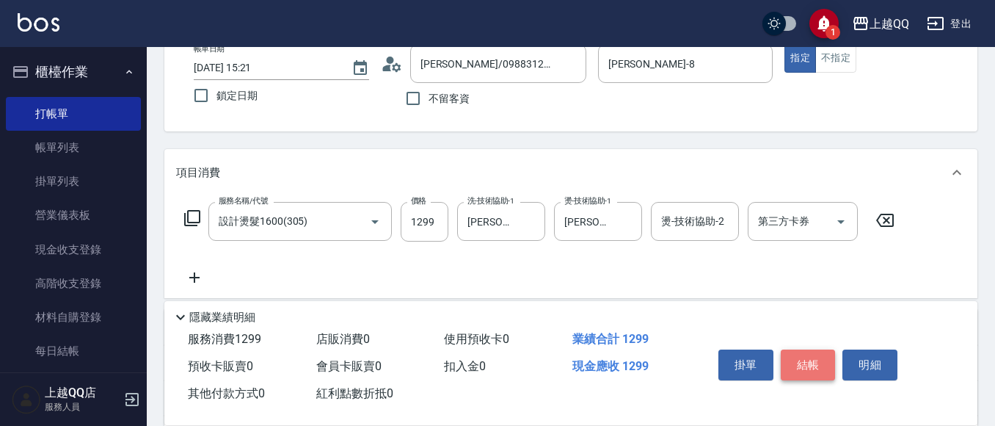
click at [806, 353] on button "結帳" at bounding box center [808, 364] width 55 height 31
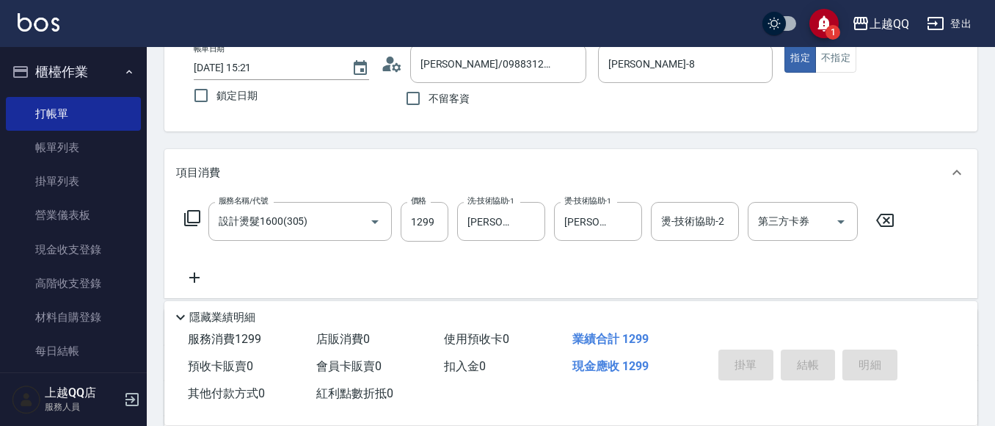
type input "[DATE] 15:44"
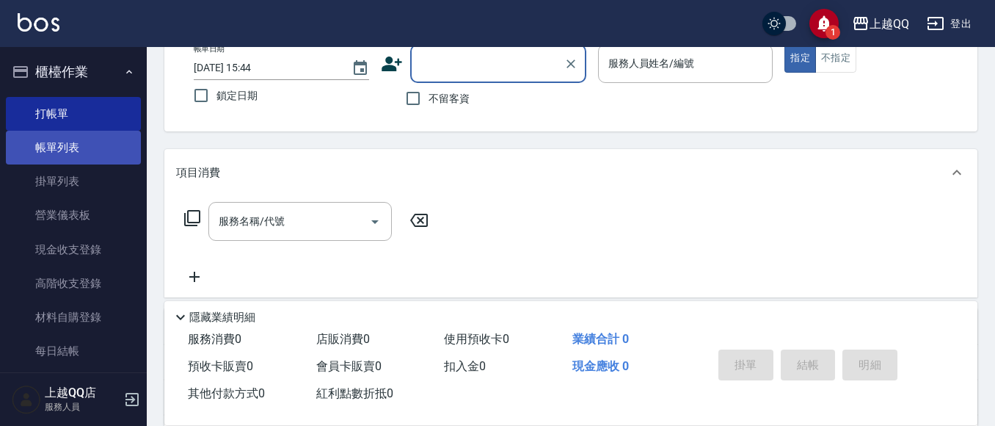
click at [22, 148] on link "帳單列表" at bounding box center [73, 148] width 135 height 34
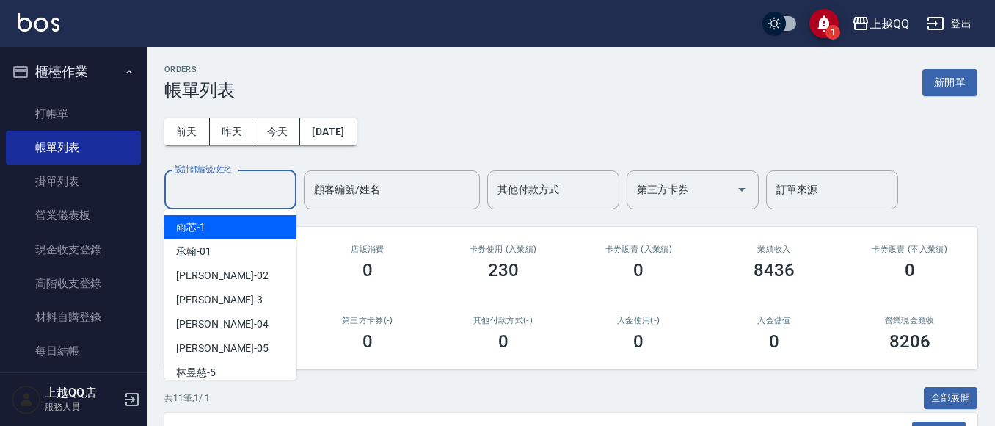
click at [251, 189] on input "設計師編號/姓名" at bounding box center [230, 190] width 119 height 26
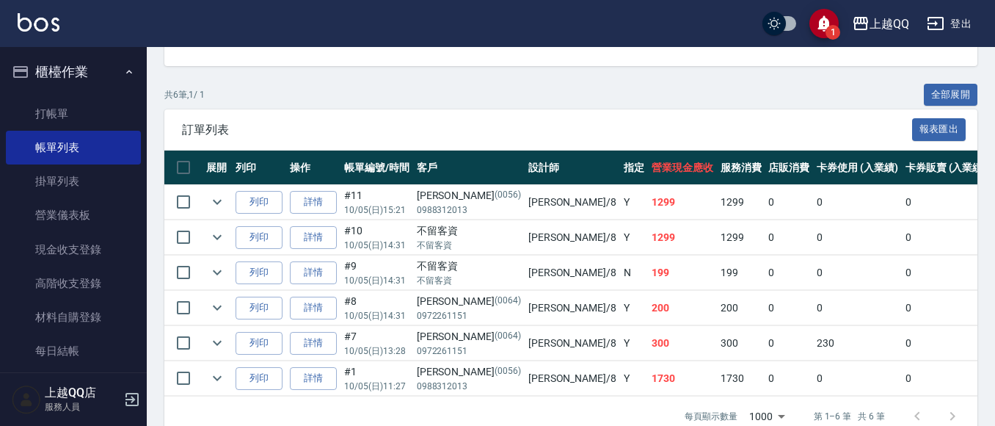
scroll to position [305, 0]
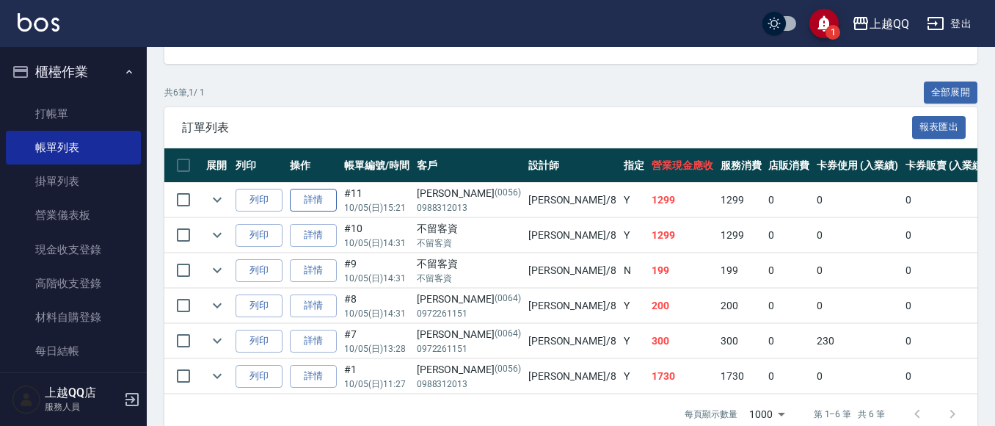
type input "[PERSON_NAME]-8"
click at [306, 203] on link "詳情" at bounding box center [313, 200] width 47 height 23
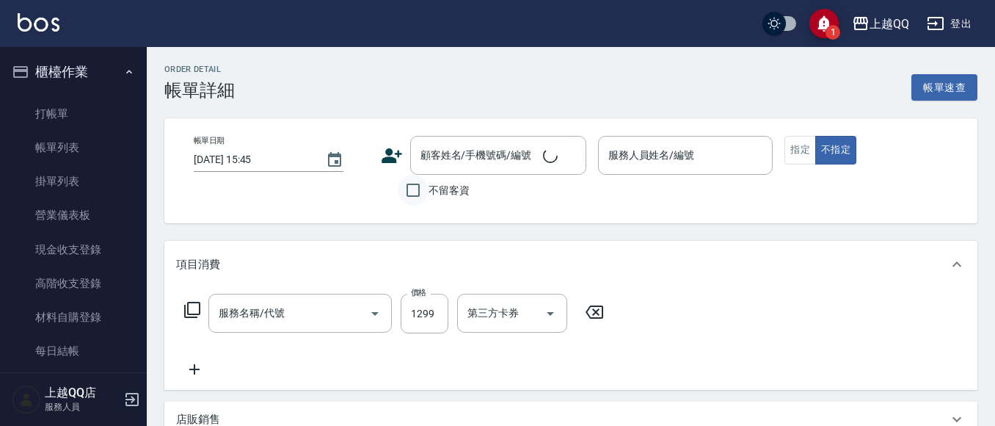
type input "[DATE] 15:21"
type input "[PERSON_NAME]-8"
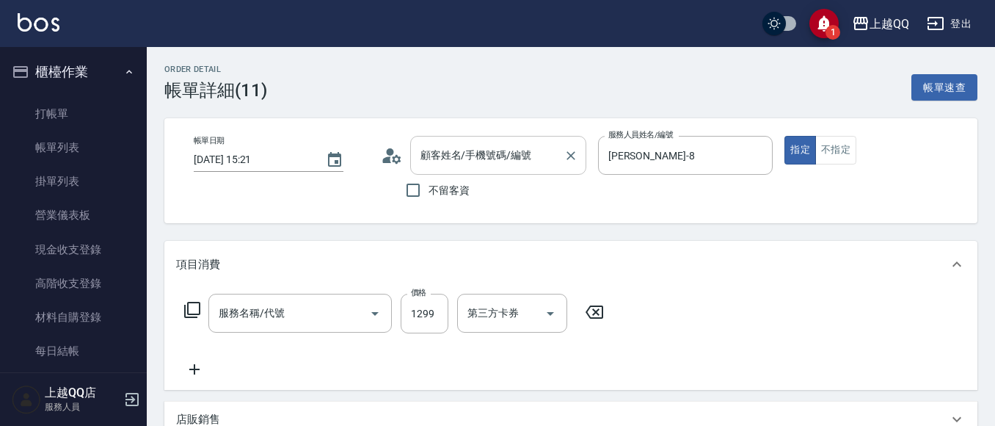
type input "設計燙髮1600(305)"
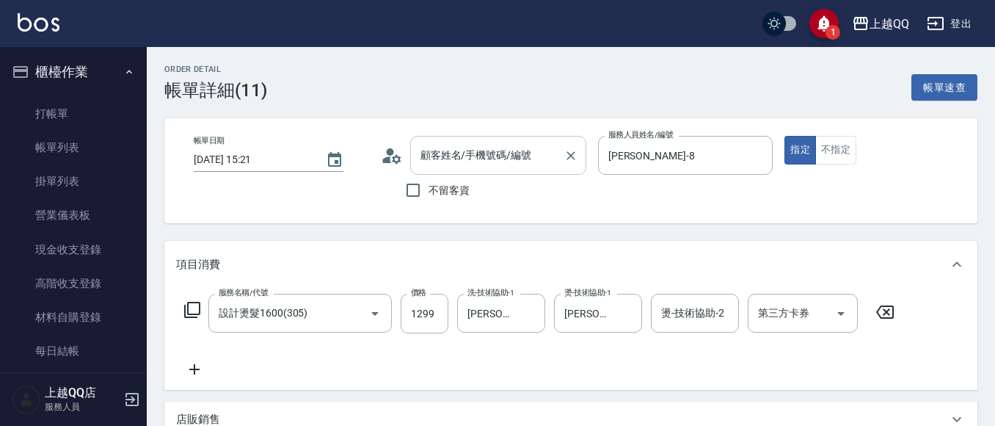
type input "[PERSON_NAME]/0988312013/0056"
click at [412, 188] on input "不留客資" at bounding box center [413, 190] width 31 height 31
checkbox input "true"
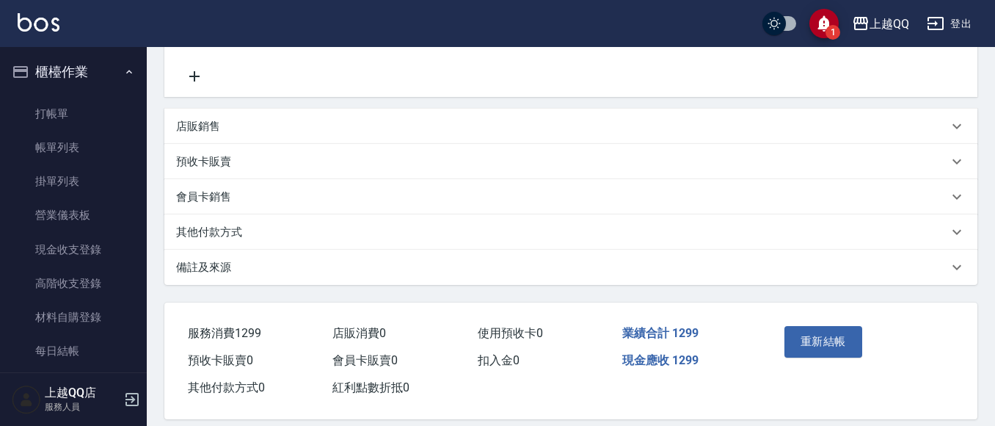
scroll to position [310, 0]
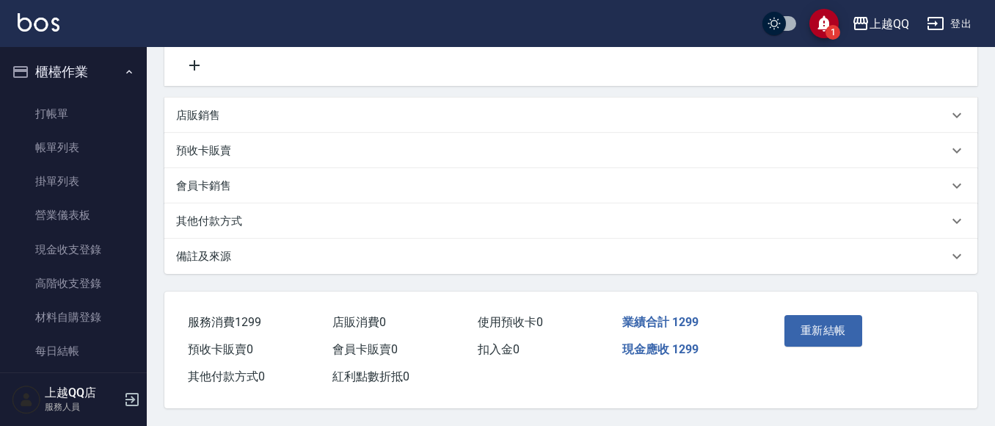
click at [832, 327] on button "重新結帳" at bounding box center [823, 330] width 78 height 31
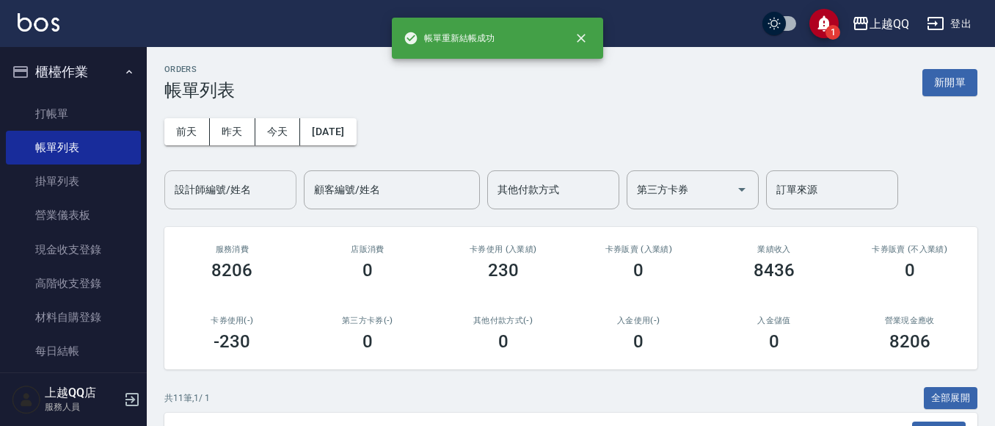
click at [225, 193] on input "設計師編號/姓名" at bounding box center [230, 190] width 119 height 26
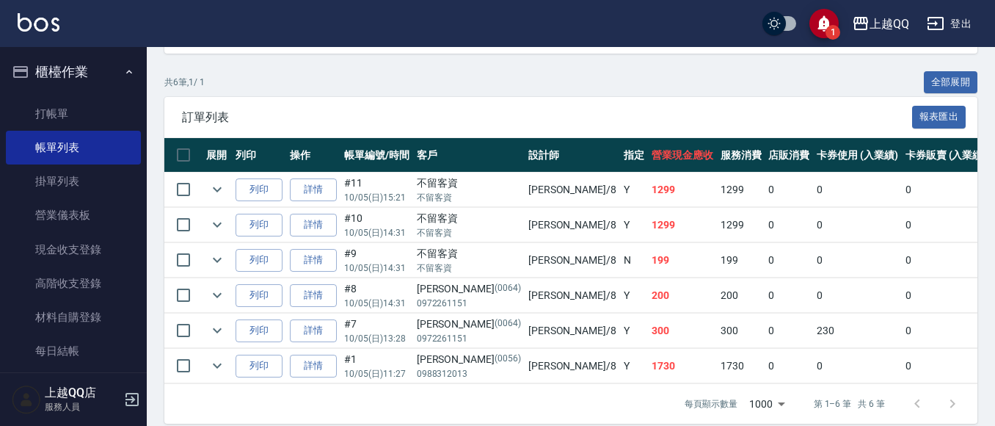
scroll to position [317, 0]
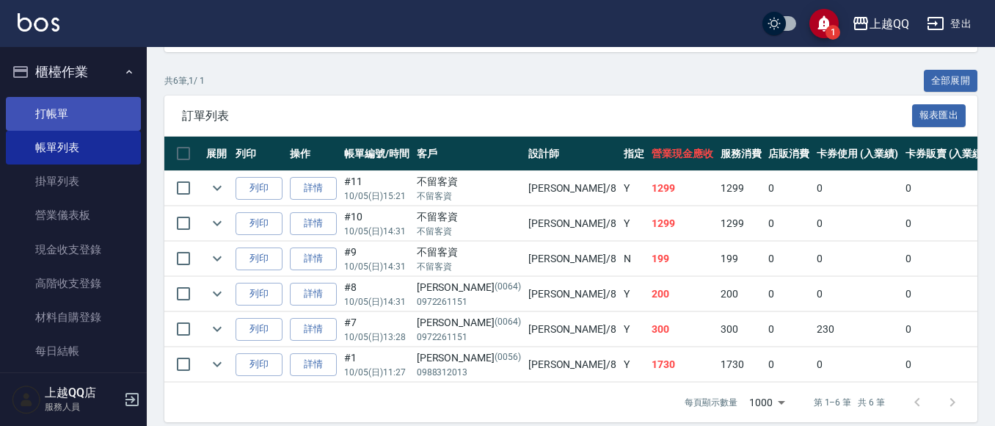
type input "[PERSON_NAME]-8"
click at [49, 114] on link "打帳單" at bounding box center [73, 114] width 135 height 34
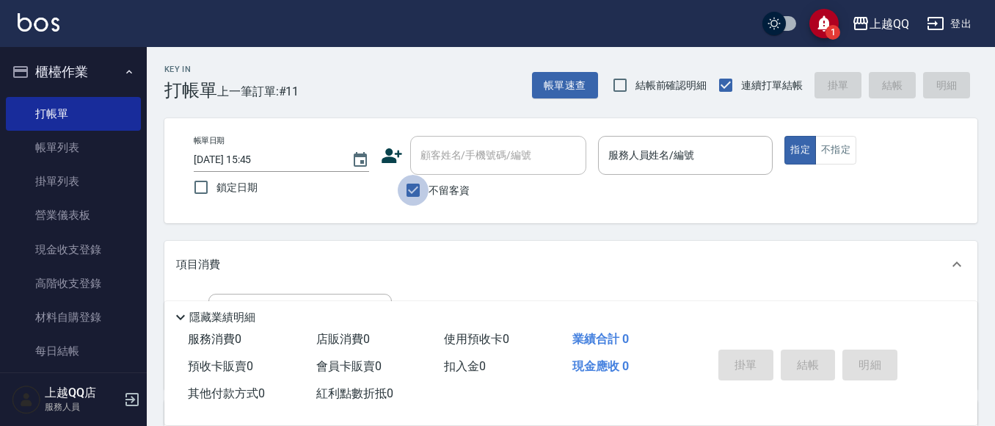
click at [415, 184] on input "不留客資" at bounding box center [413, 190] width 31 height 31
checkbox input "false"
click at [435, 155] on div "顧客姓名/手機號碼/編號 顧客姓名/手機號碼/編號" at bounding box center [498, 155] width 176 height 39
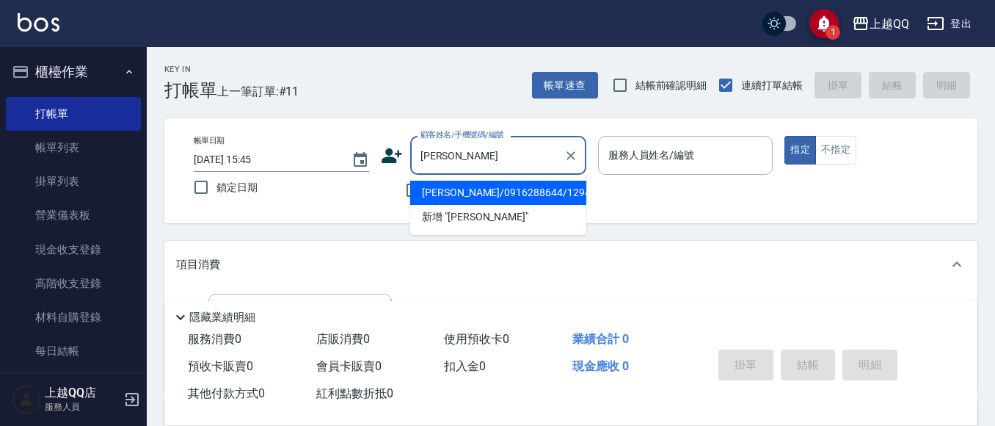
click at [434, 197] on li "[PERSON_NAME]/0916288644/1294" at bounding box center [498, 193] width 176 height 24
type input "[PERSON_NAME]/0916288644/1294"
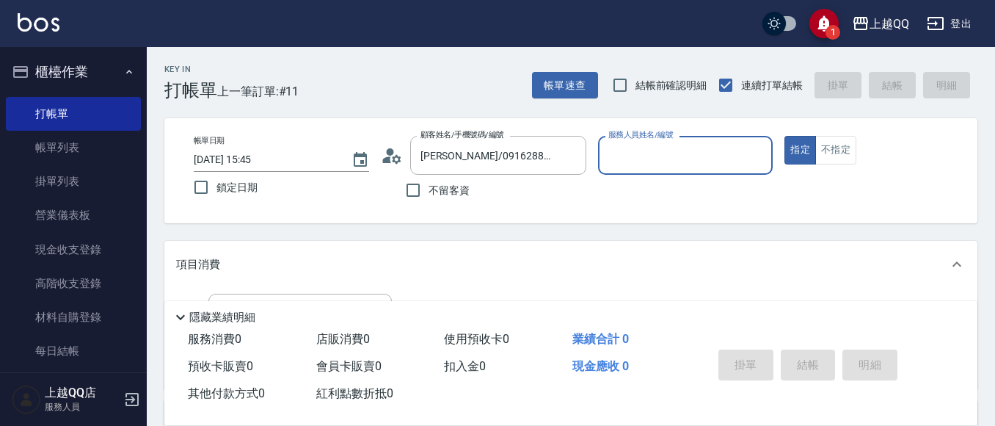
type input "[PERSON_NAME]-8"
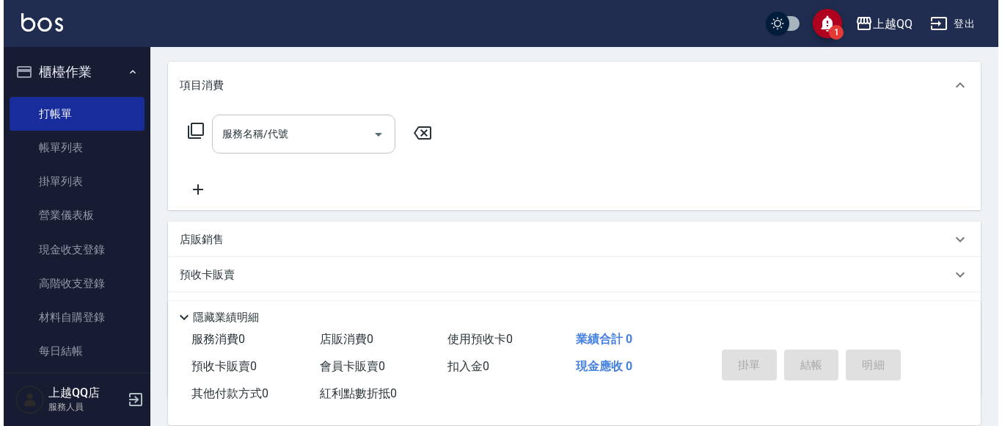
scroll to position [177, 0]
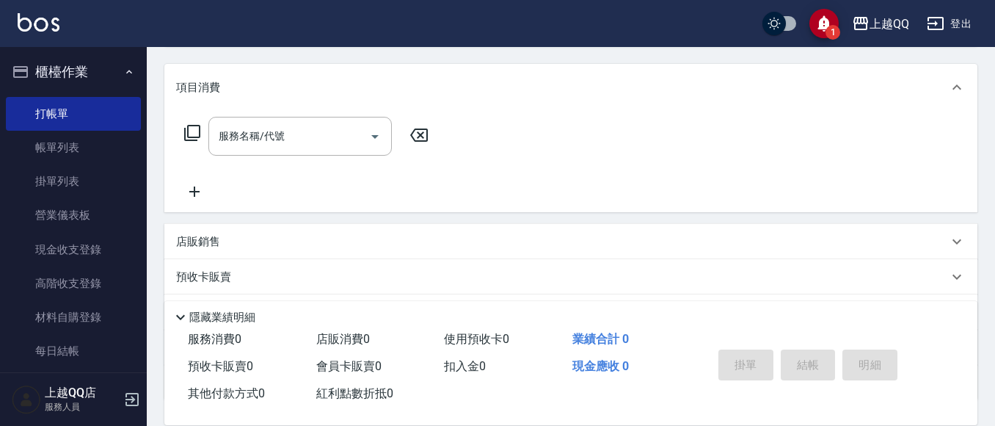
click at [199, 130] on icon at bounding box center [192, 133] width 16 height 16
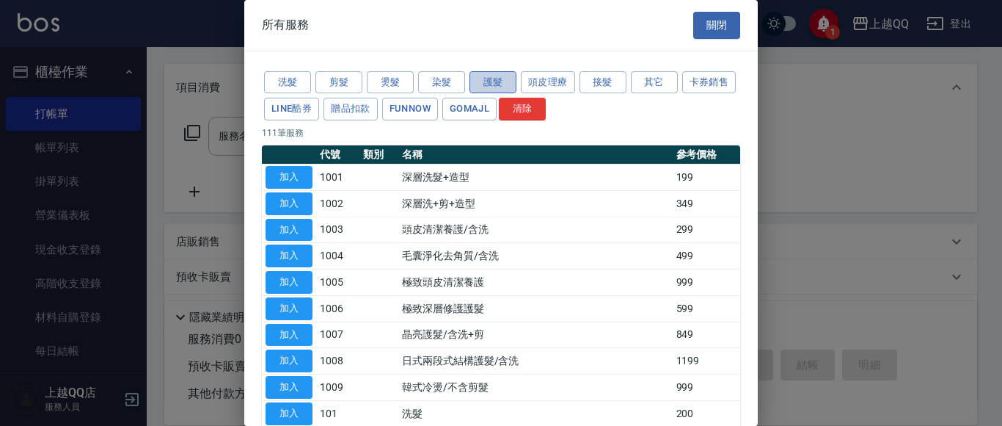
click at [507, 84] on button "護髮" at bounding box center [493, 82] width 47 height 23
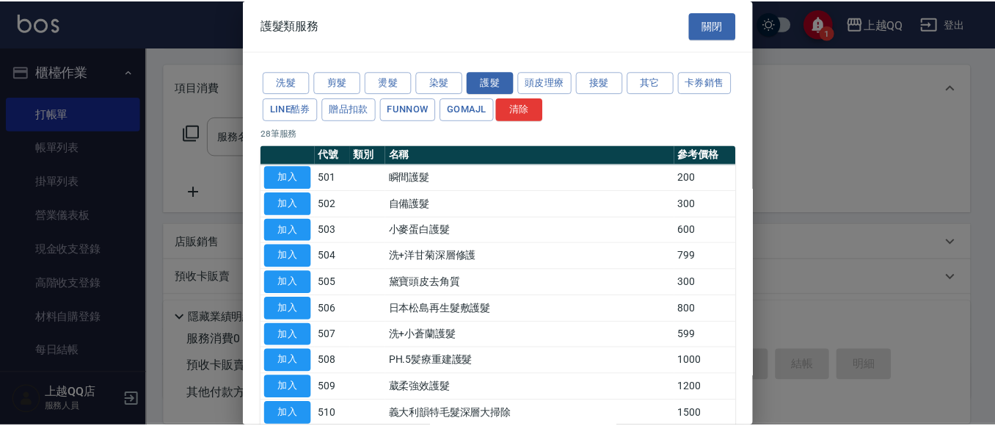
scroll to position [554, 0]
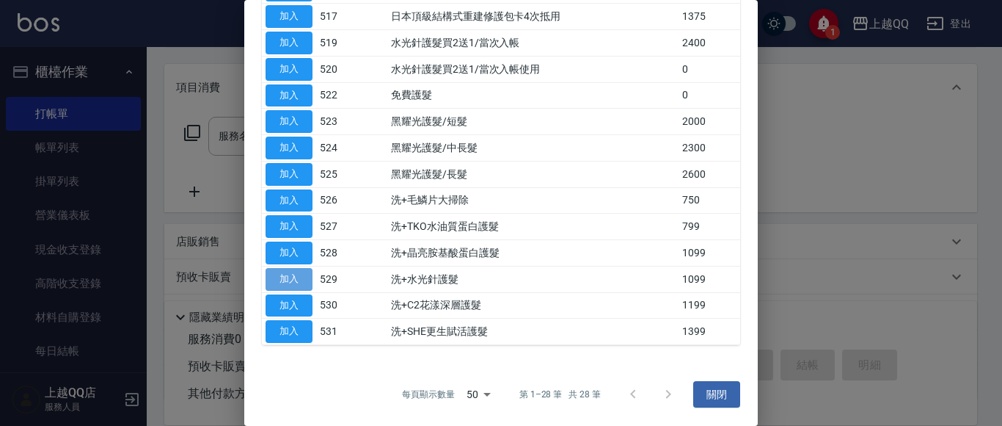
click at [305, 271] on button "加入" at bounding box center [289, 279] width 47 height 23
type input "洗+水光針護髮(529)"
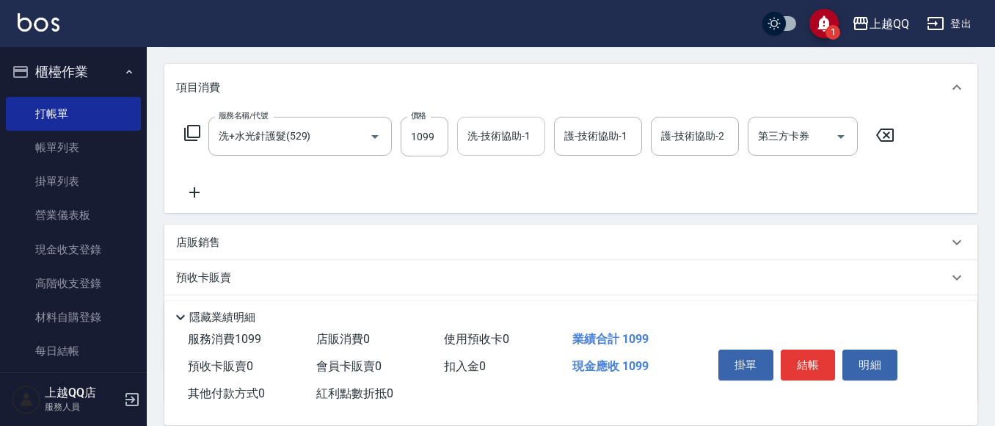
click at [501, 150] on div "洗-技術協助-1" at bounding box center [501, 136] width 88 height 39
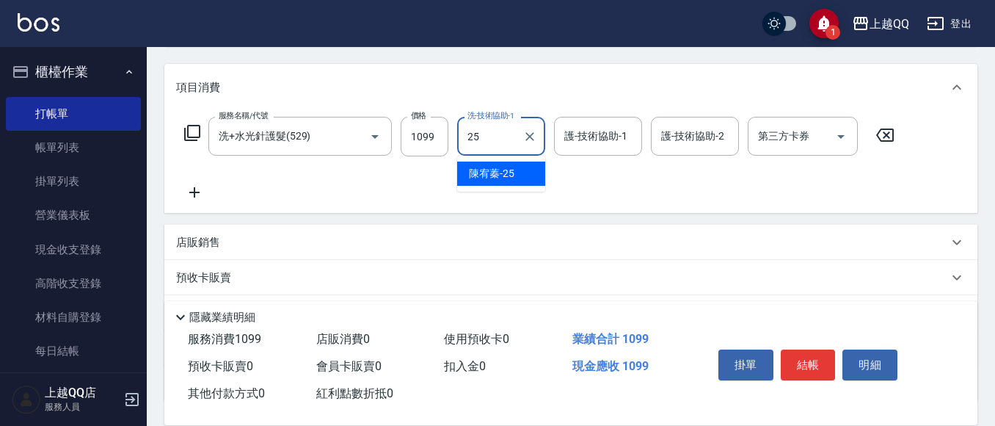
click at [517, 173] on div "[PERSON_NAME]-25" at bounding box center [501, 173] width 88 height 24
type input "[PERSON_NAME]-25"
click at [603, 133] on div "護-技術協助-1 護-技術協助-1" at bounding box center [598, 136] width 88 height 39
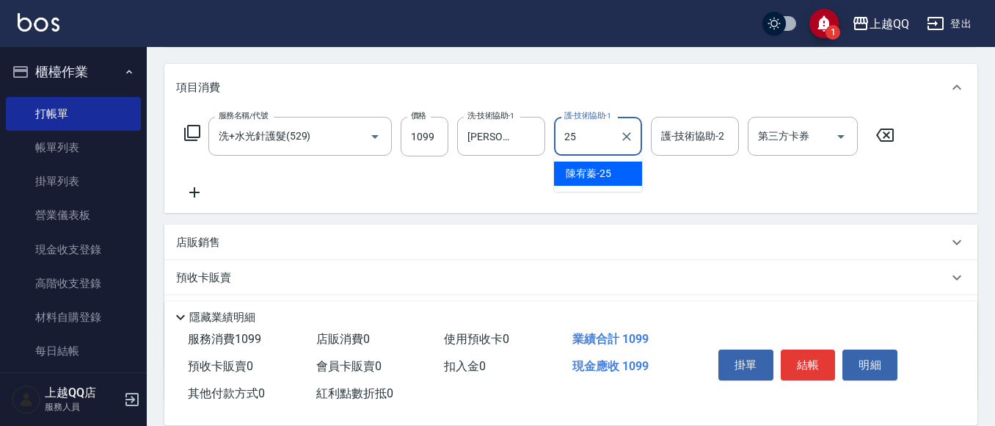
click at [593, 179] on span "[PERSON_NAME]-25" at bounding box center [588, 173] width 45 height 15
type input "[PERSON_NAME]-25"
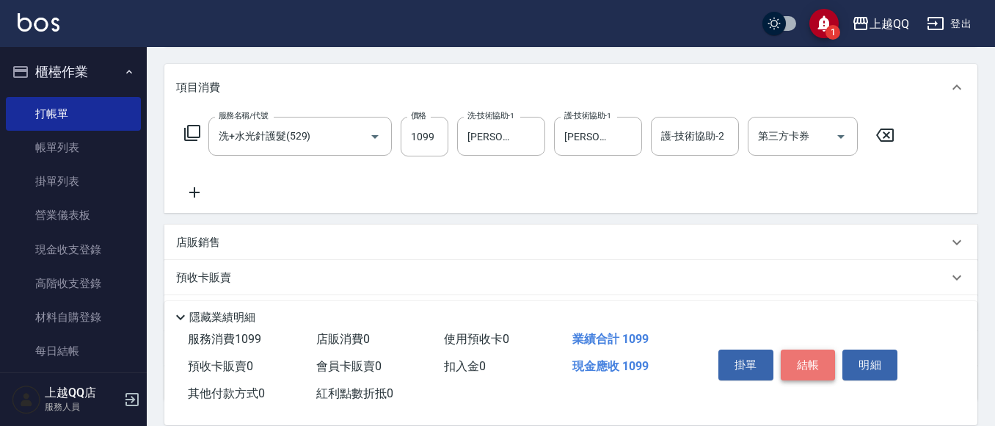
click at [809, 357] on button "結帳" at bounding box center [808, 364] width 55 height 31
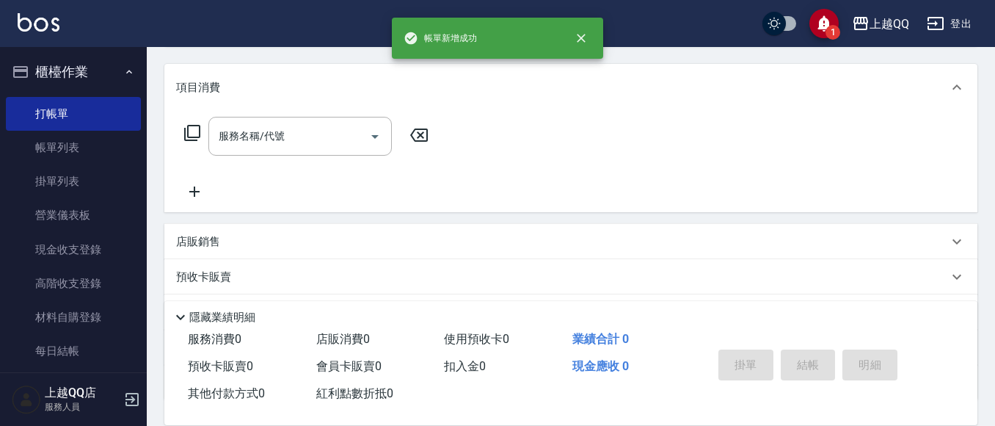
scroll to position [0, 0]
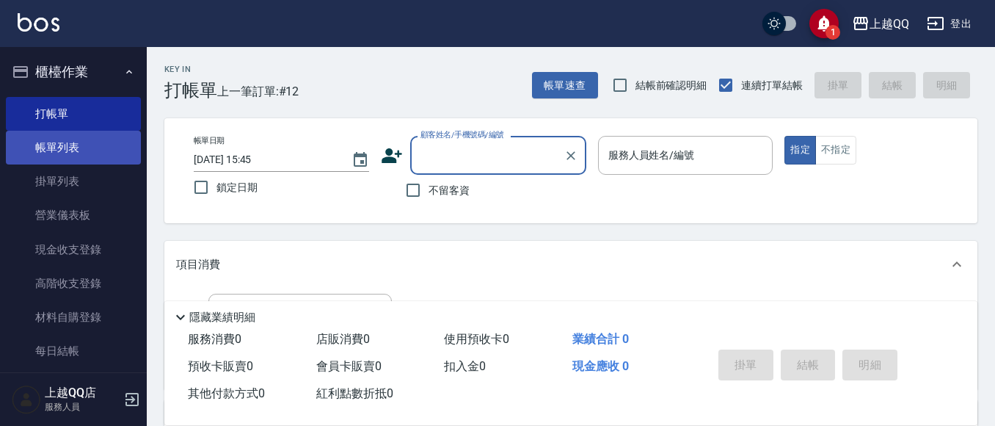
click at [62, 153] on link "帳單列表" at bounding box center [73, 148] width 135 height 34
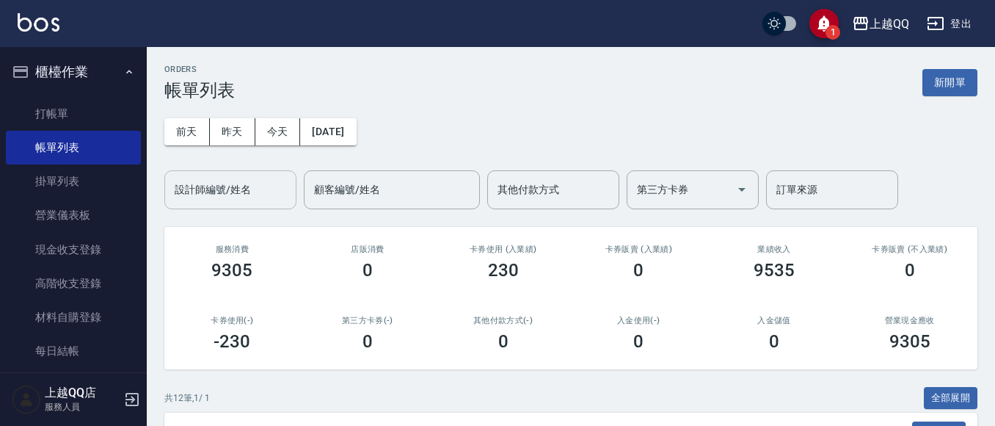
click at [205, 203] on div "設計師編號/姓名" at bounding box center [230, 189] width 132 height 39
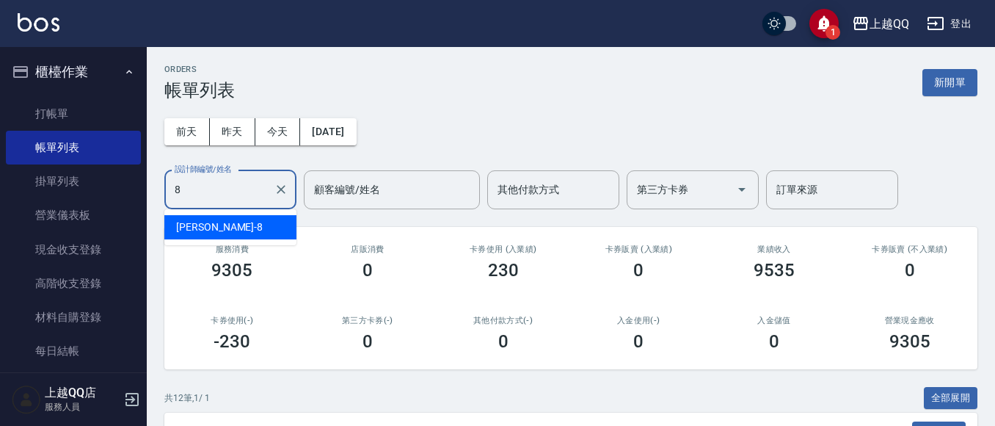
click at [225, 223] on div "[PERSON_NAME] -8" at bounding box center [230, 227] width 132 height 24
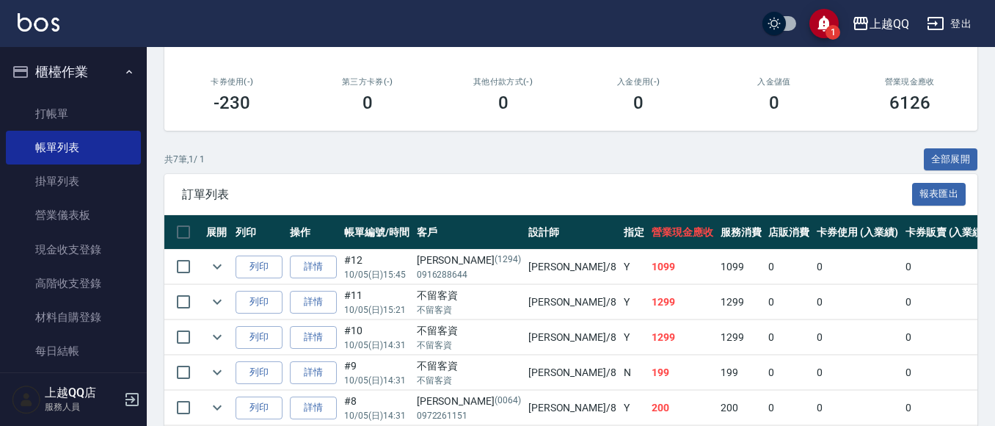
scroll to position [379, 0]
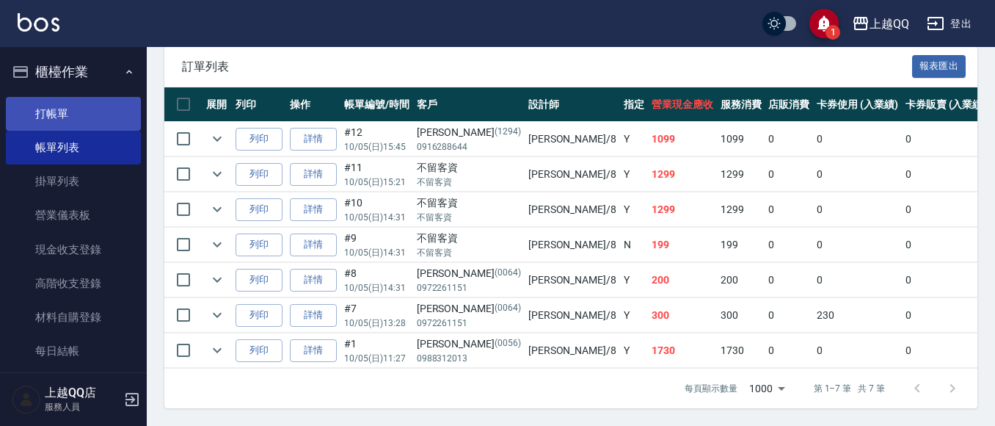
type input "[PERSON_NAME]-8"
click at [73, 114] on link "打帳單" at bounding box center [73, 114] width 135 height 34
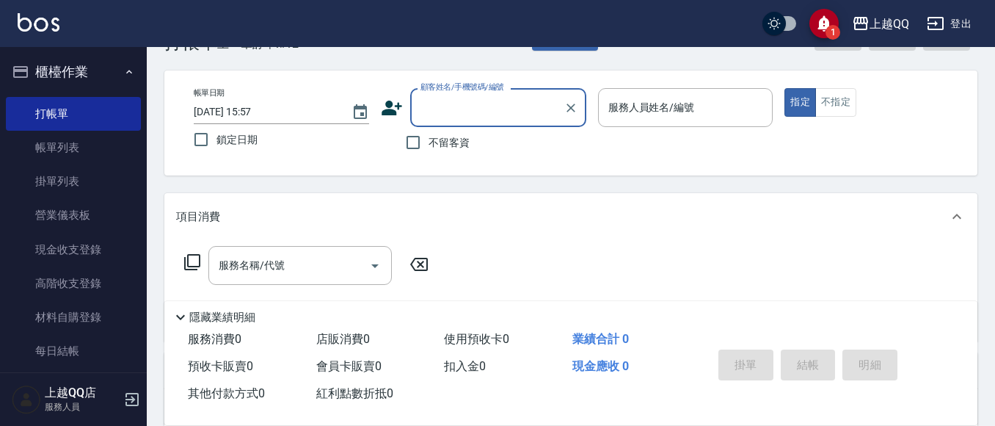
scroll to position [73, 0]
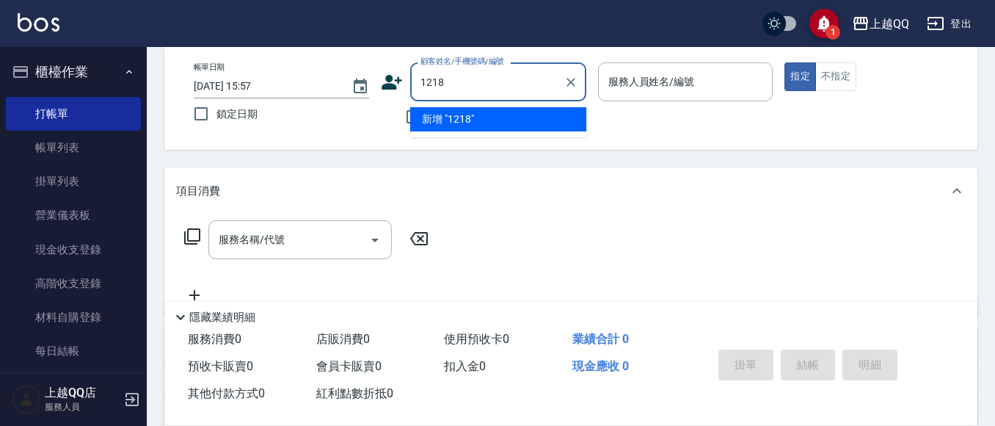
type input "1218"
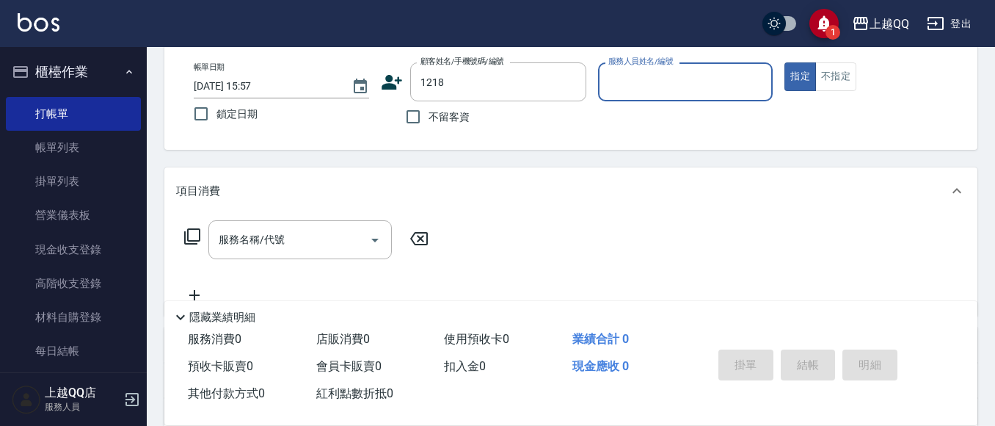
click at [784, 62] on button "指定" at bounding box center [800, 76] width 32 height 29
type button "true"
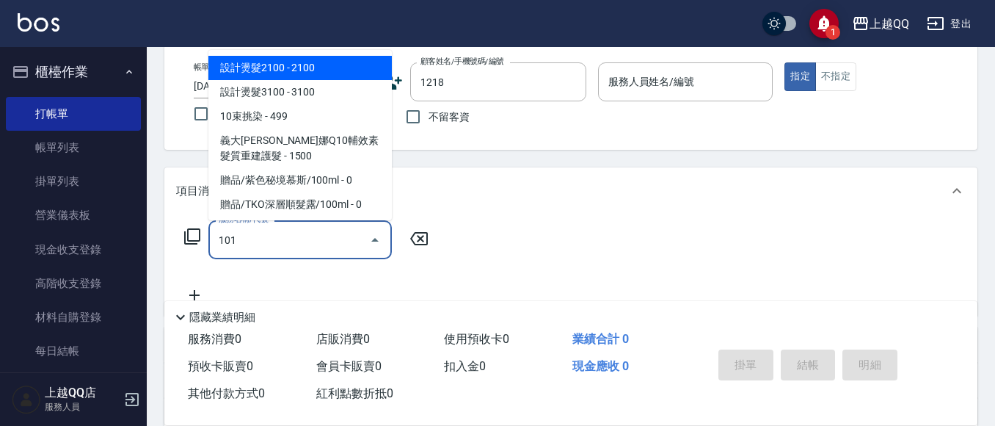
type input "101"
type input "[PERSON_NAME]/0926969952/1218"
type input "洗髮(101)"
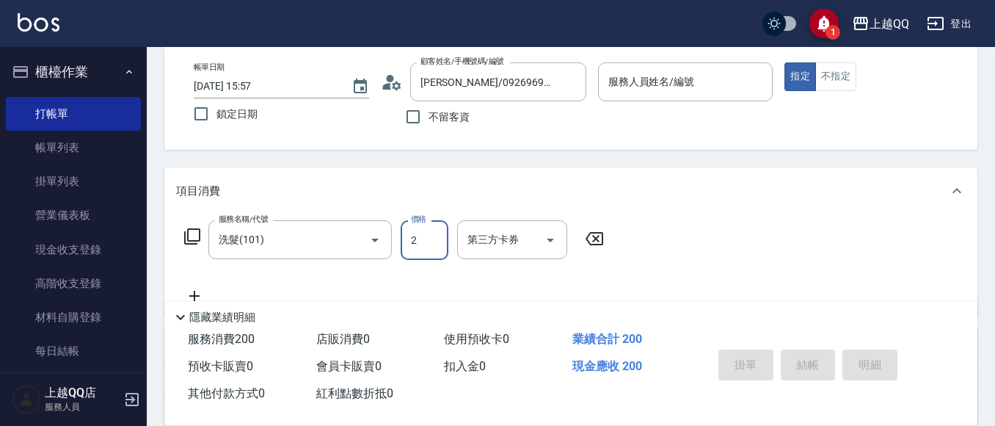
type input "25"
type input "欣樺-6"
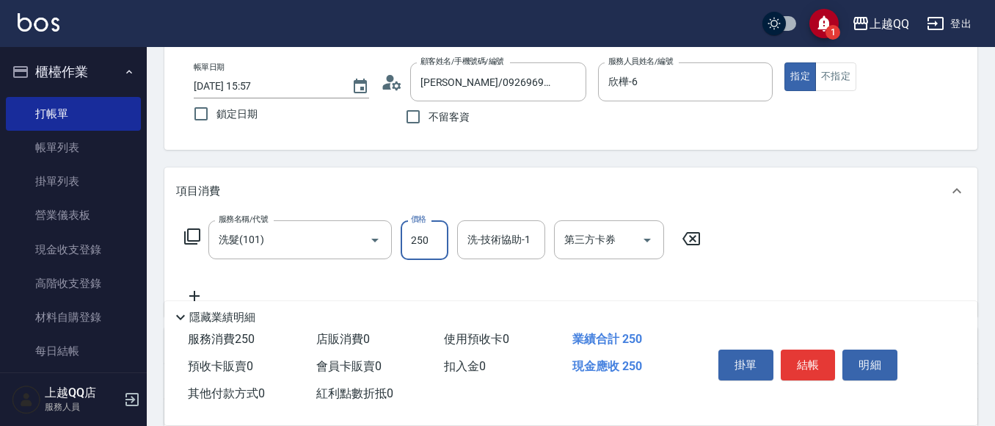
type input "250"
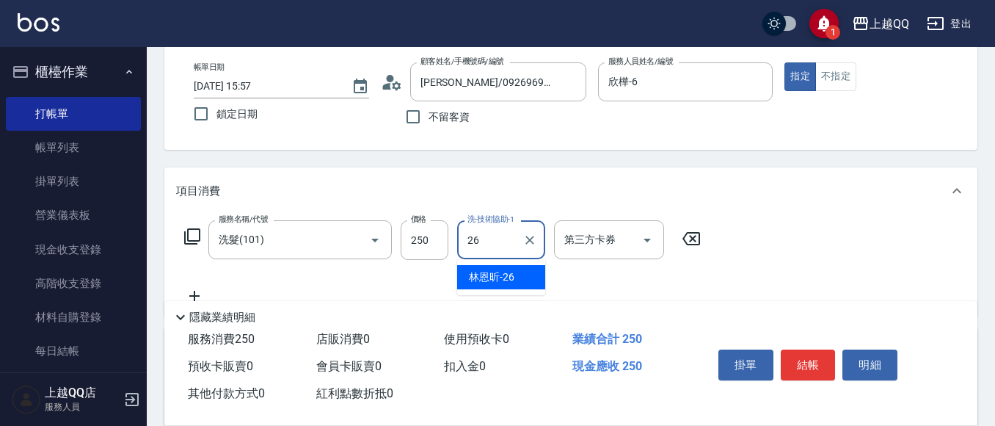
type input "[PERSON_NAME]-26"
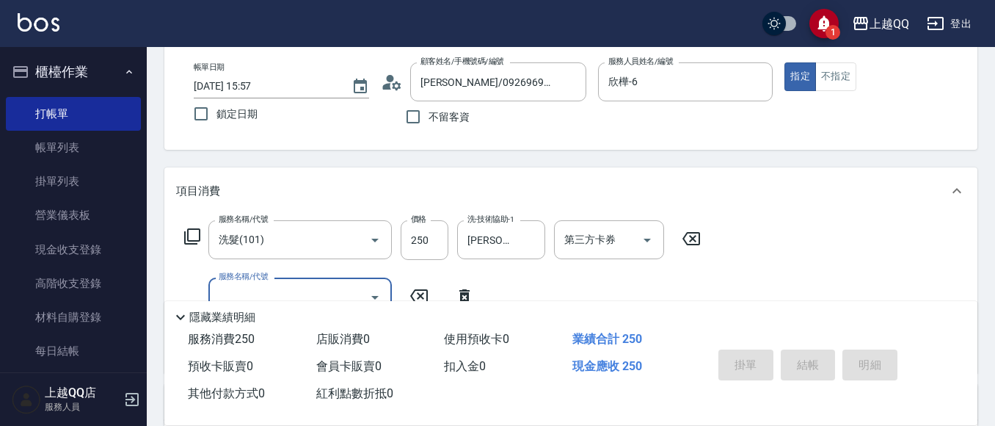
type input "[DATE] 15:59"
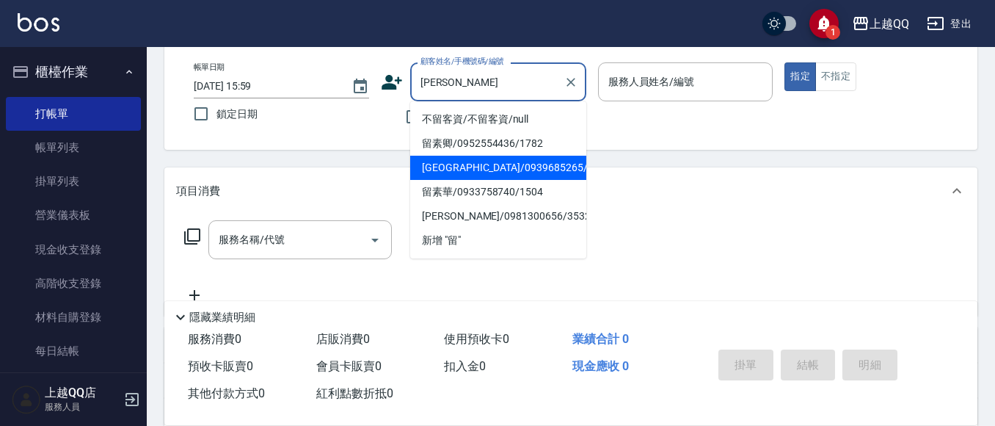
click at [483, 167] on li "[GEOGRAPHIC_DATA]/0939685265/2649" at bounding box center [498, 168] width 176 height 24
type input "[GEOGRAPHIC_DATA]/0939685265/2649"
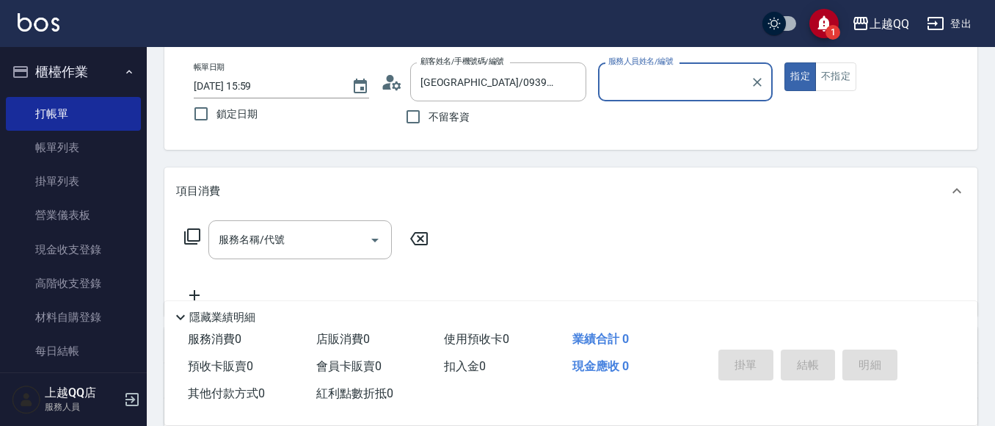
type input "欣樺-6"
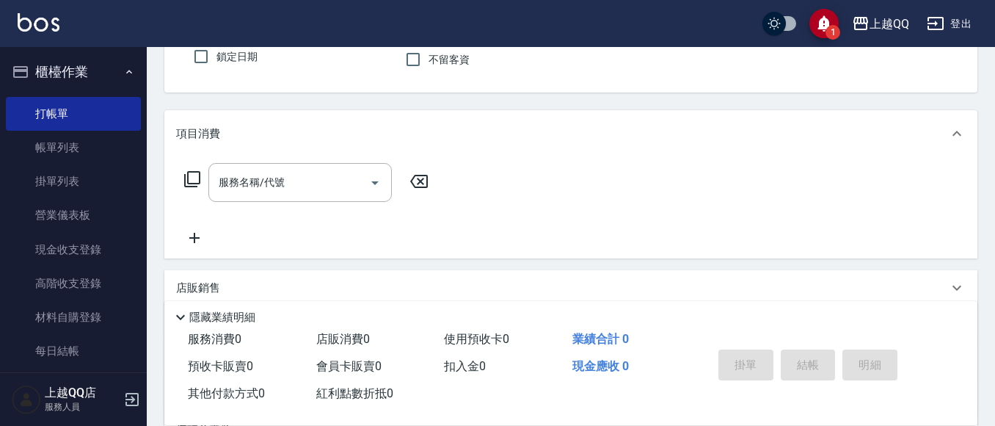
scroll to position [147, 0]
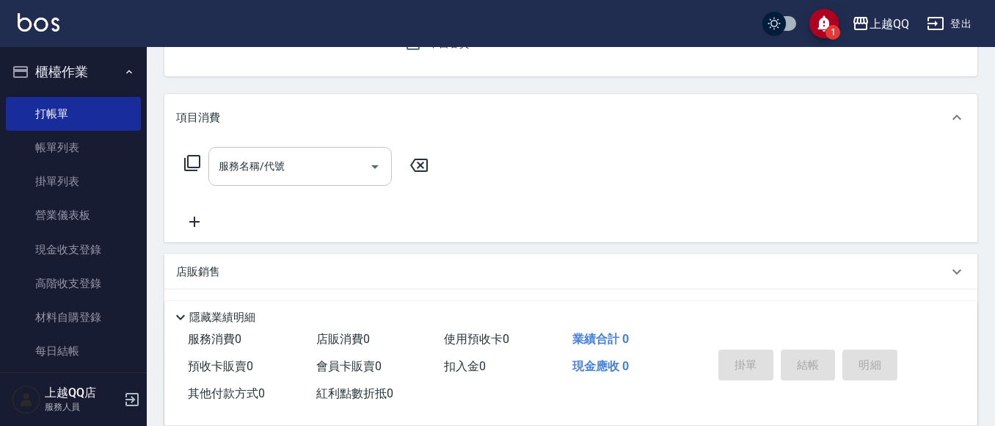
click at [290, 166] on input "服務名稱/代號" at bounding box center [289, 166] width 148 height 26
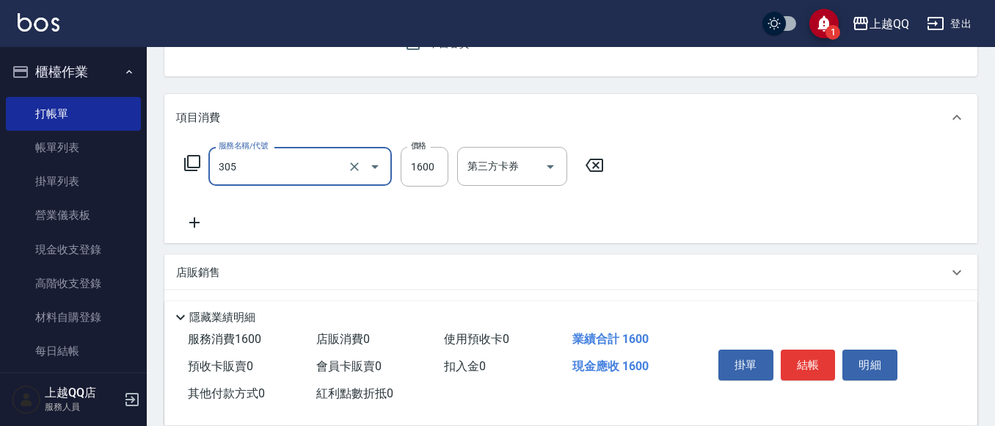
type input "設計燙髮1600(305)"
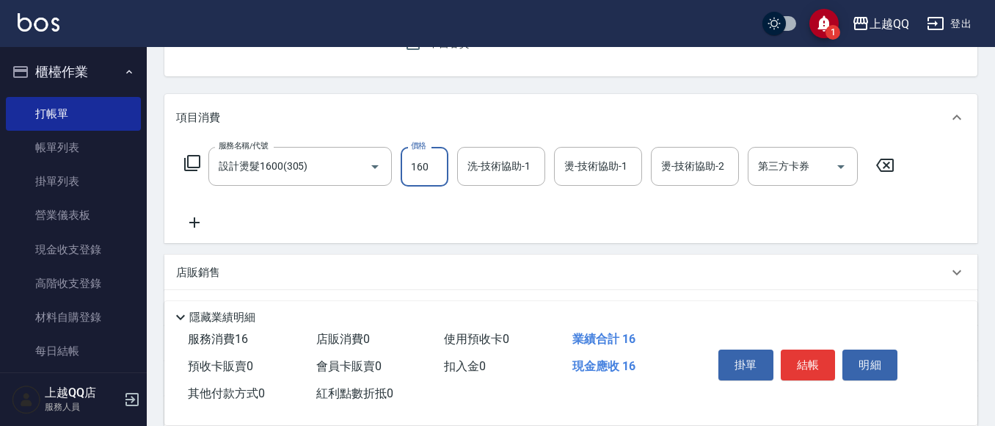
type input "1600"
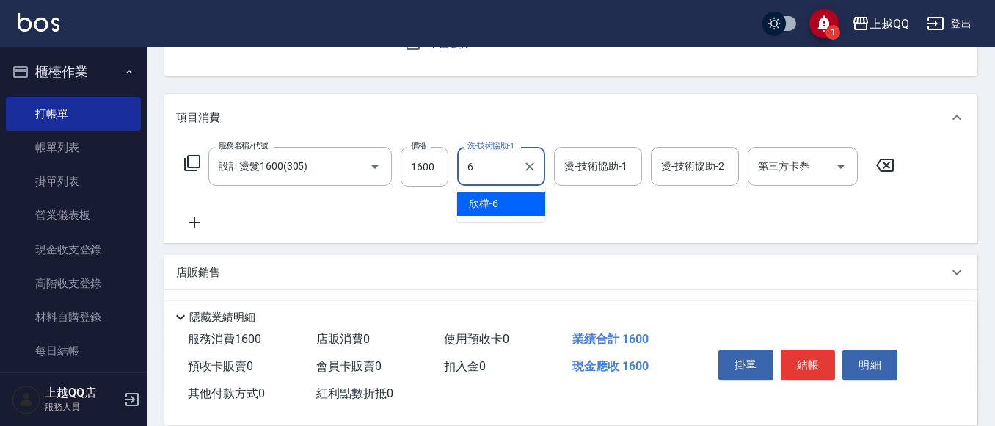
type input "欣樺-6"
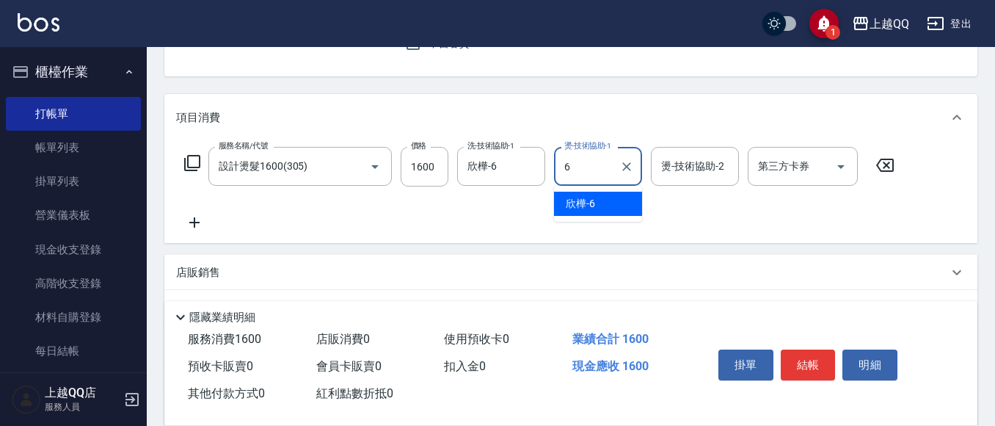
type input "欣樺-6"
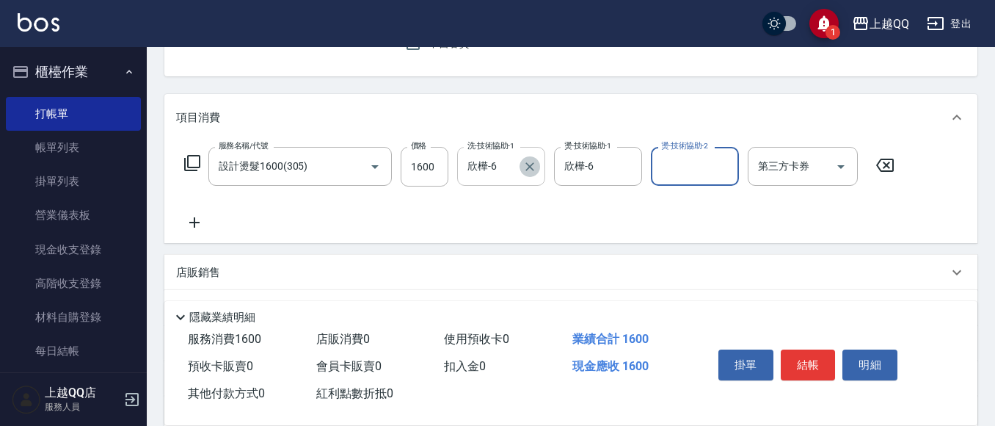
drag, startPoint x: 531, startPoint y: 165, endPoint x: 540, endPoint y: 20, distance: 145.6
click at [531, 164] on icon "Clear" at bounding box center [529, 166] width 15 height 15
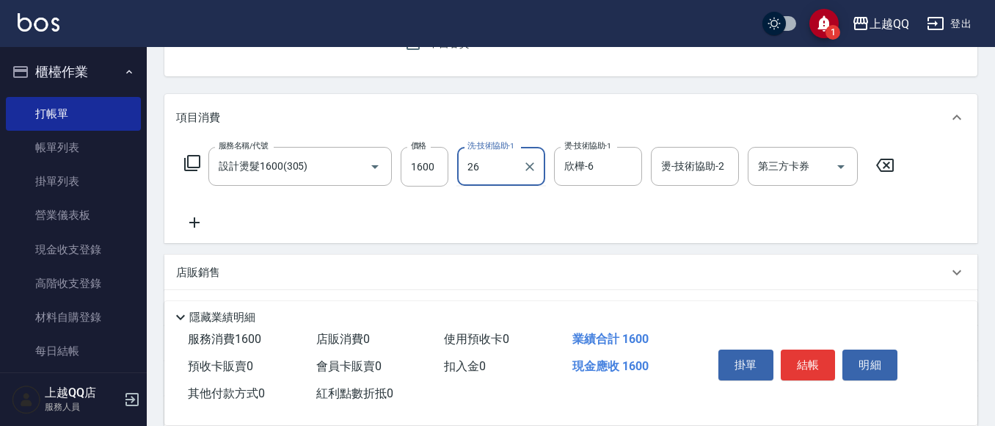
type input "[PERSON_NAME]-26"
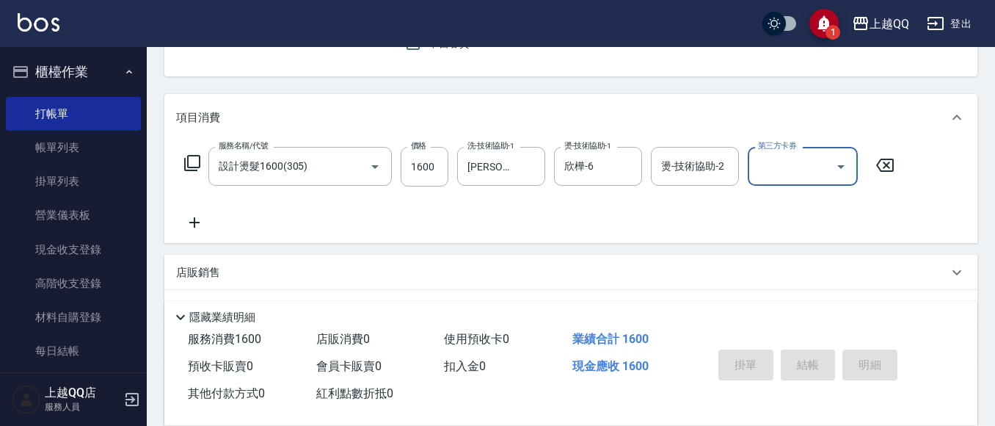
type input "[DATE] 16:00"
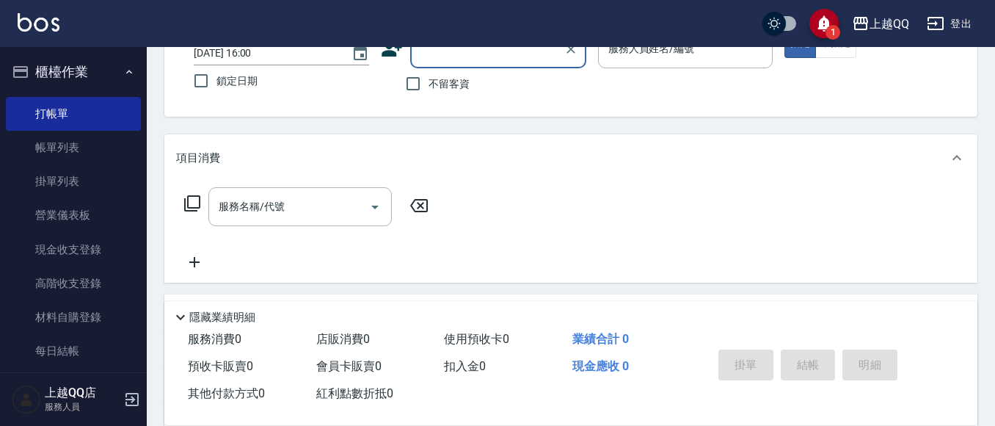
scroll to position [101, 0]
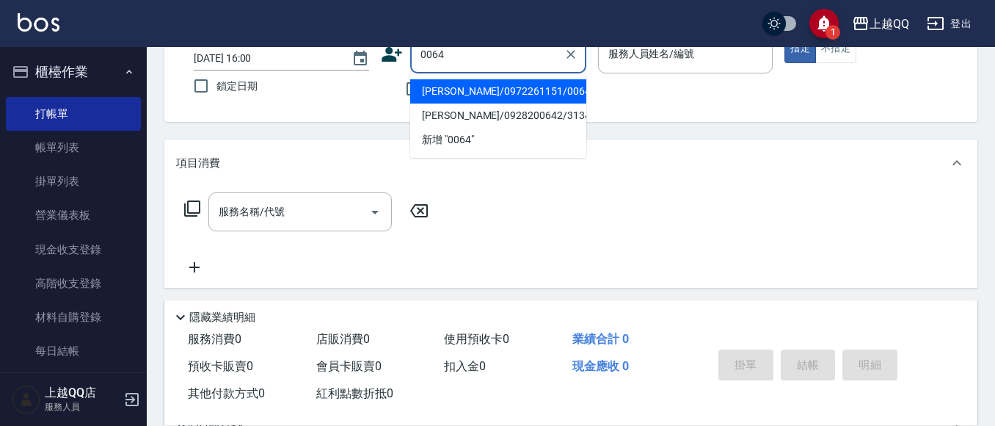
click at [459, 90] on li "[PERSON_NAME]/0972261151/0064" at bounding box center [498, 91] width 176 height 24
type input "[PERSON_NAME]/0972261151/0064"
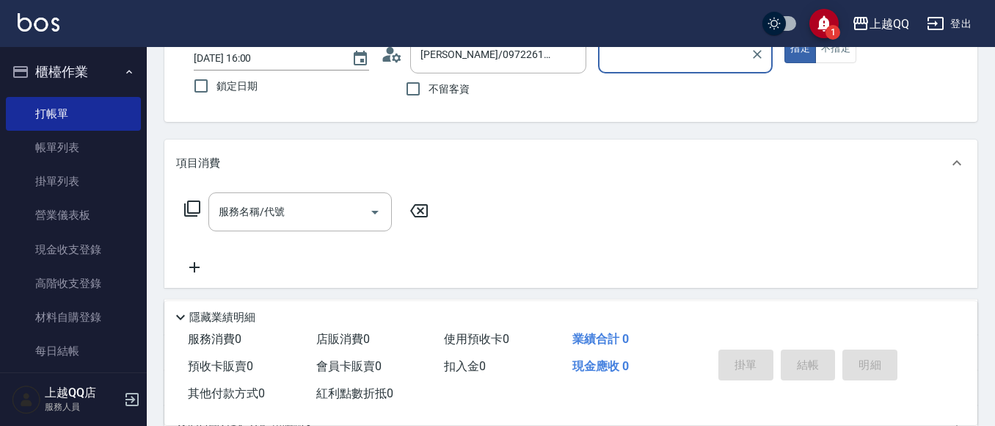
type input "[PERSON_NAME]-8"
click at [184, 206] on icon at bounding box center [192, 209] width 18 height 18
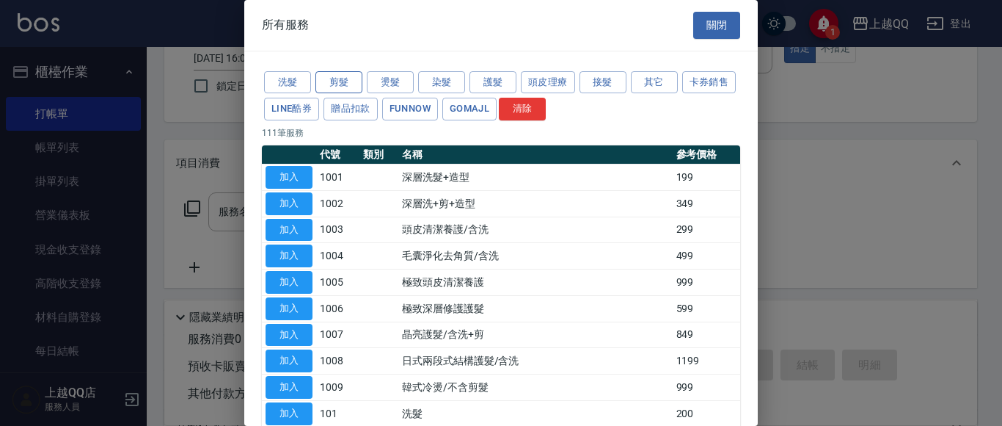
click at [327, 82] on button "剪髮" at bounding box center [339, 82] width 47 height 23
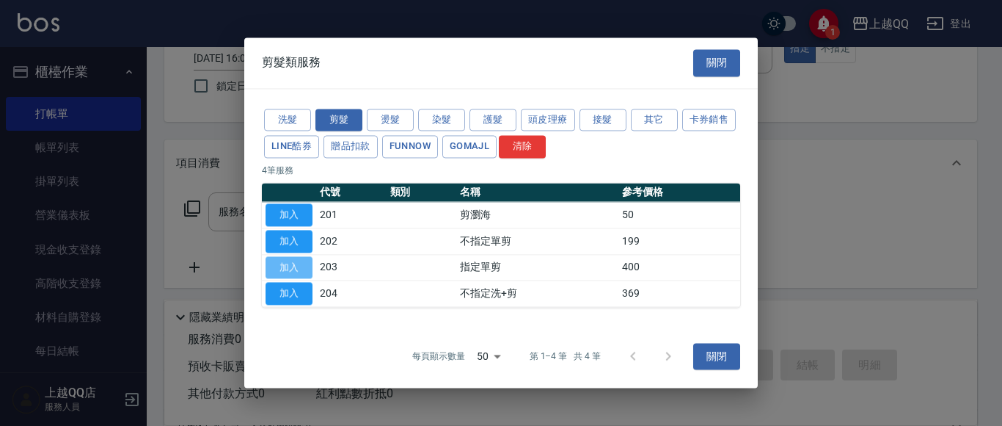
click at [284, 270] on button "加入" at bounding box center [289, 267] width 47 height 23
type input "指定單剪(203)"
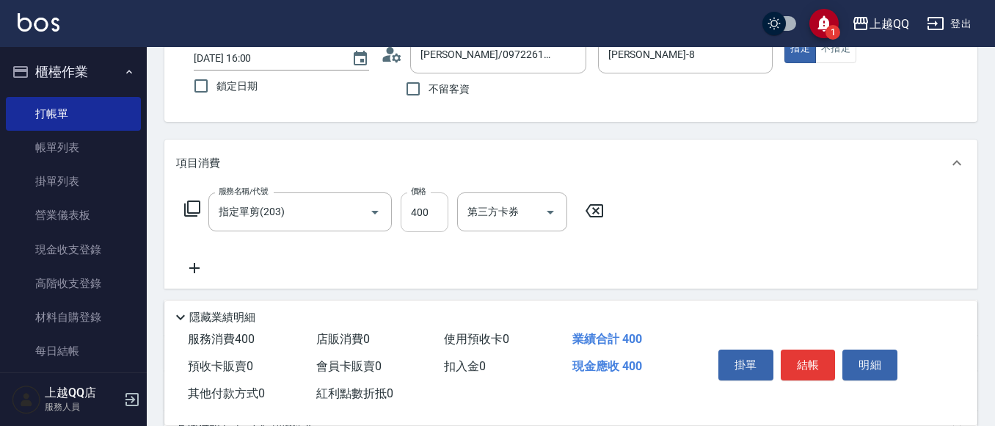
click at [427, 216] on input "400" at bounding box center [425, 212] width 48 height 40
type input "200"
click at [812, 360] on button "結帳" at bounding box center [808, 364] width 55 height 31
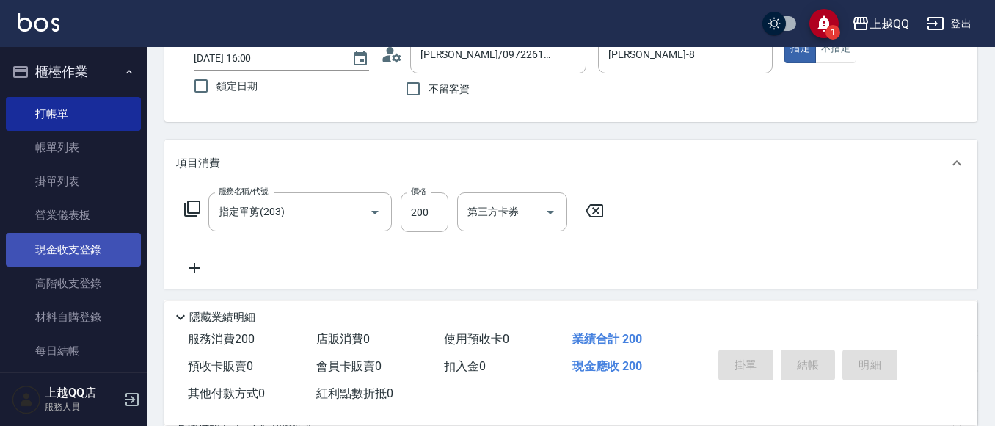
type input "[DATE] 16:25"
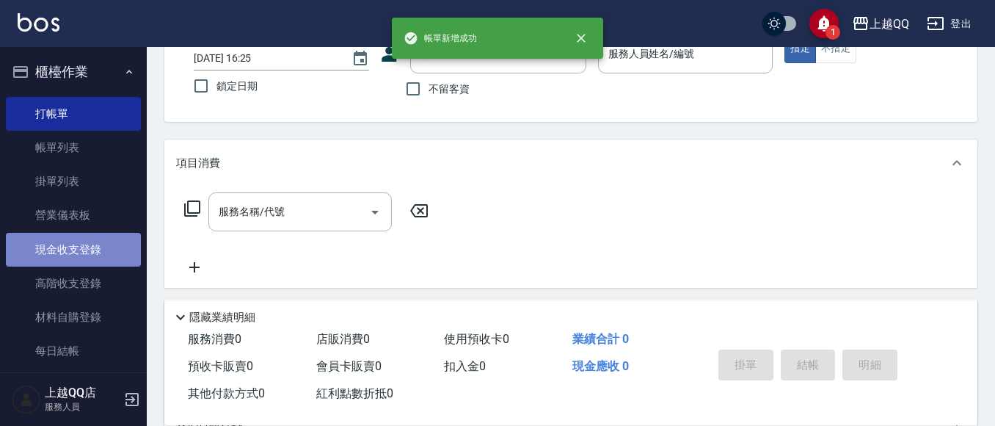
click at [76, 254] on link "現金收支登錄" at bounding box center [73, 250] width 135 height 34
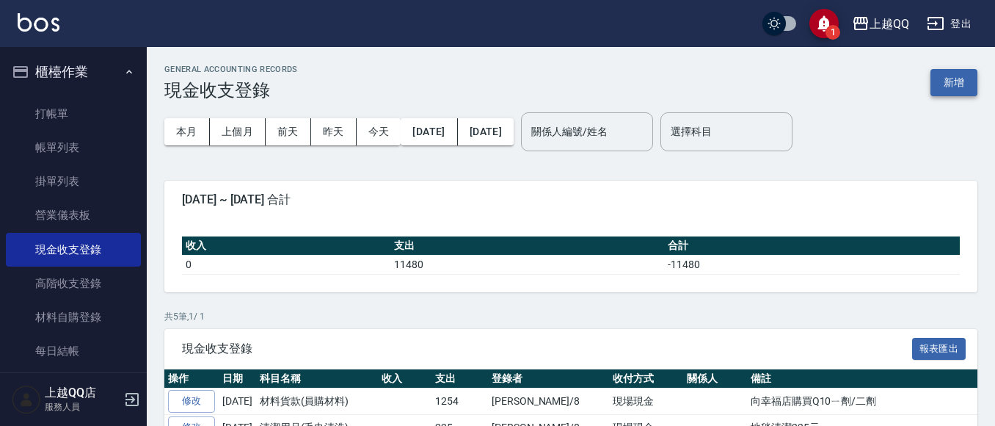
click at [960, 87] on button "新增" at bounding box center [953, 82] width 47 height 27
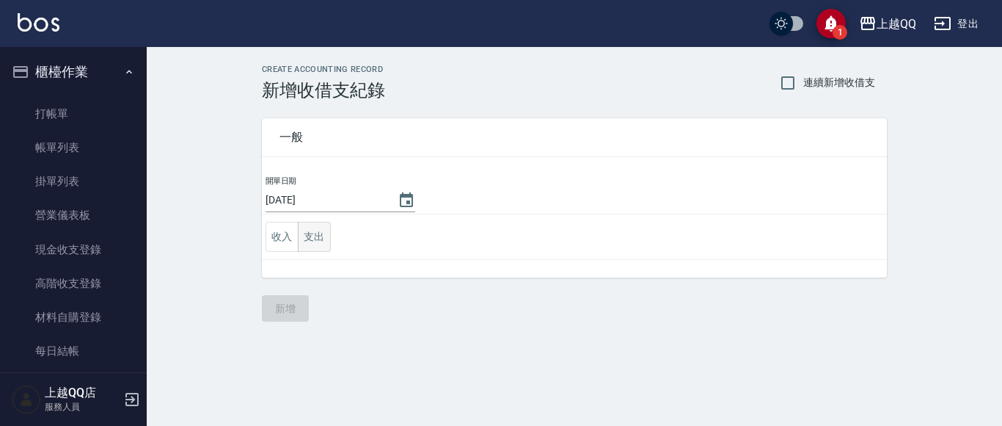
click at [310, 236] on button "支出" at bounding box center [314, 237] width 33 height 30
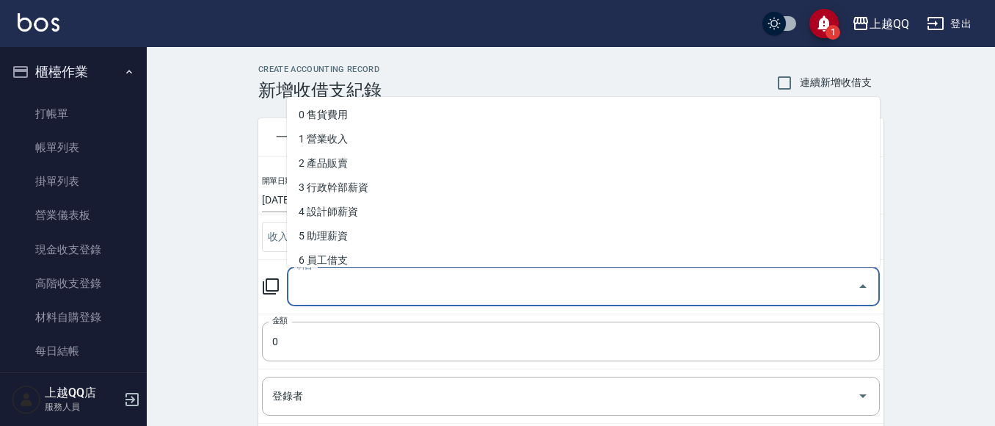
click at [318, 283] on input "科目" at bounding box center [573, 287] width 558 height 26
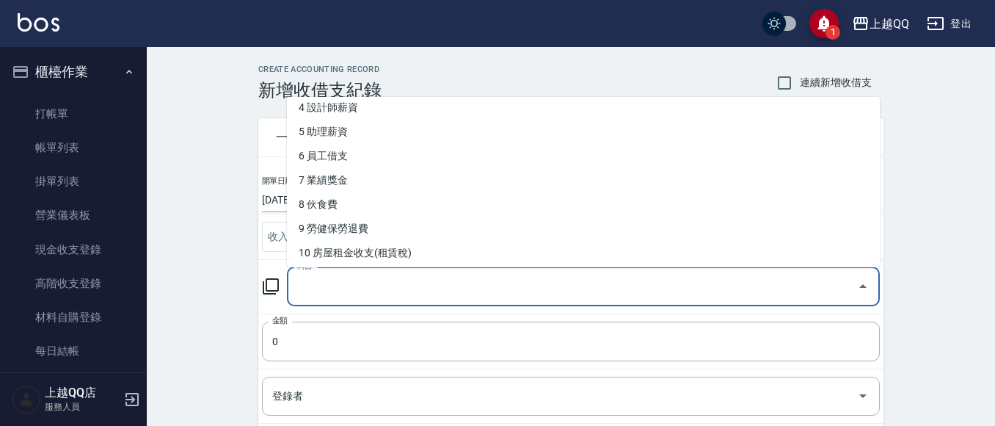
scroll to position [169, 0]
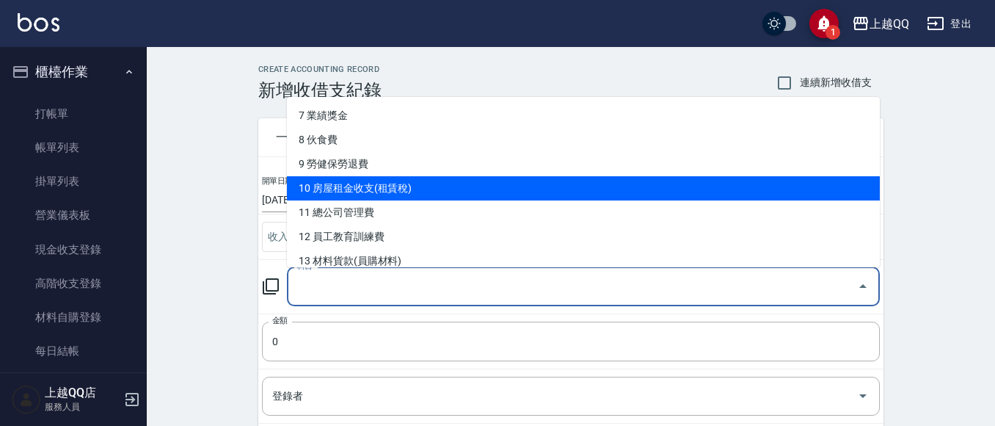
click at [522, 188] on li "10 房屋租金收支(租賃稅)" at bounding box center [583, 188] width 593 height 24
type input "10 房屋租金收支(租賃稅)"
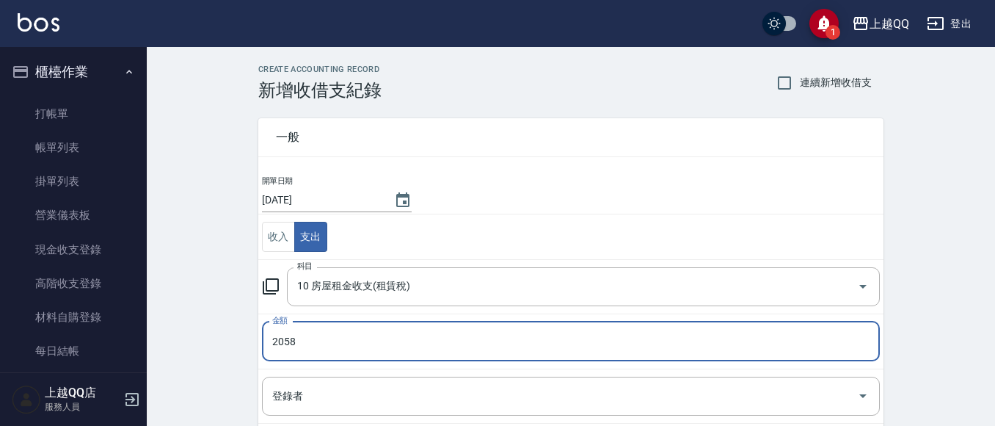
type input "2058"
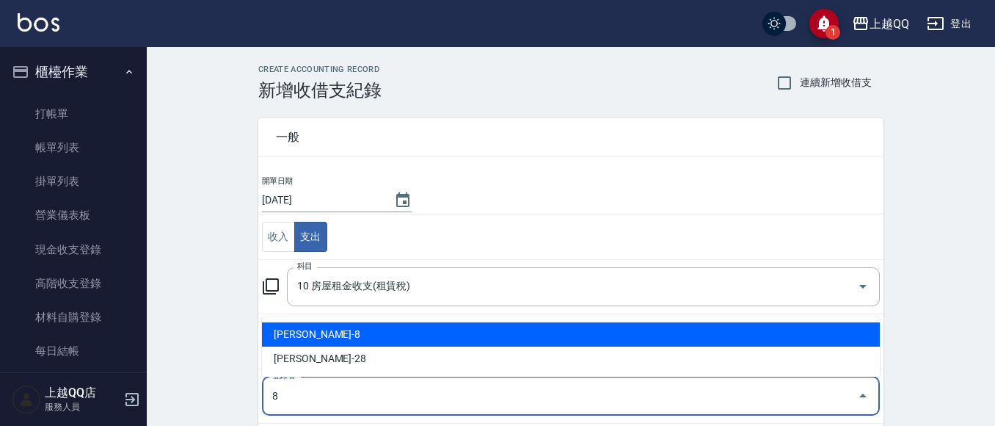
type input "[PERSON_NAME]-8"
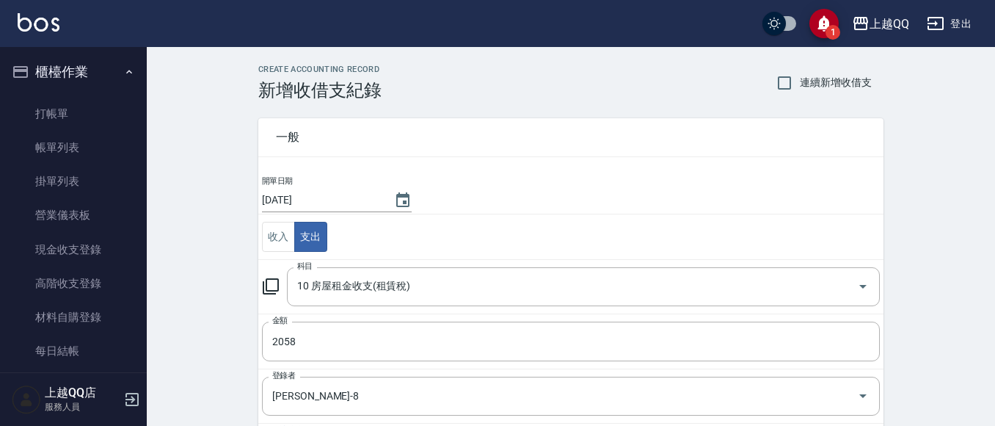
scroll to position [222, 0]
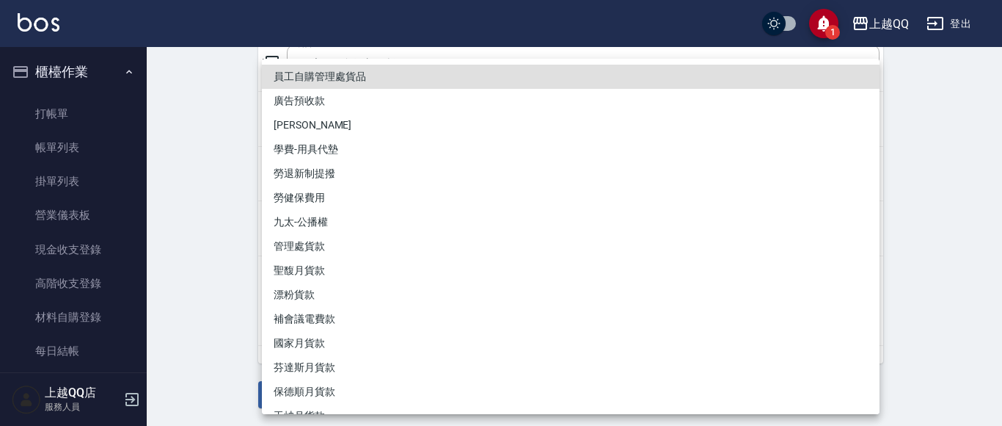
click at [183, 194] on div at bounding box center [501, 213] width 1002 height 426
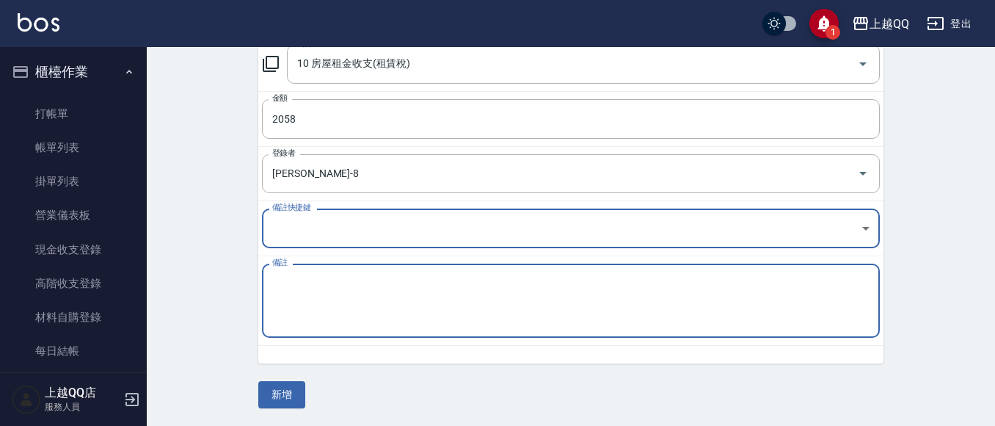
click at [296, 277] on textarea "備註" at bounding box center [570, 301] width 597 height 50
type textarea "社區管理費"
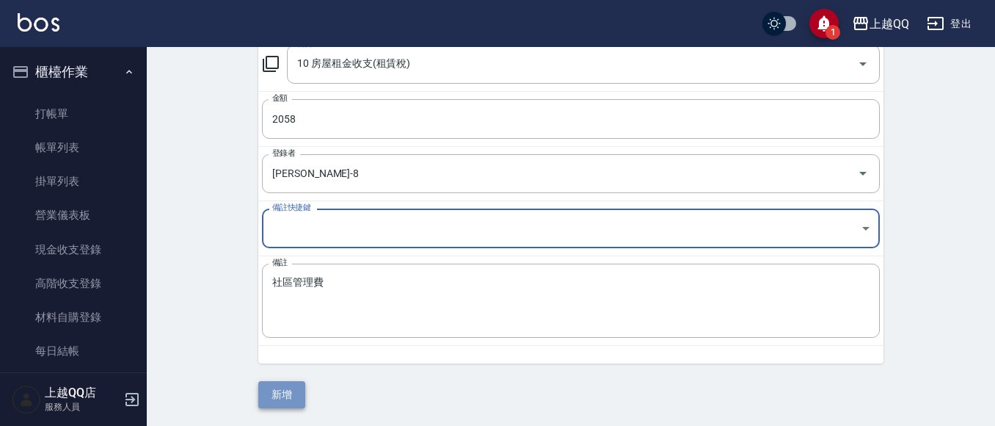
click at [302, 396] on button "新增" at bounding box center [281, 394] width 47 height 27
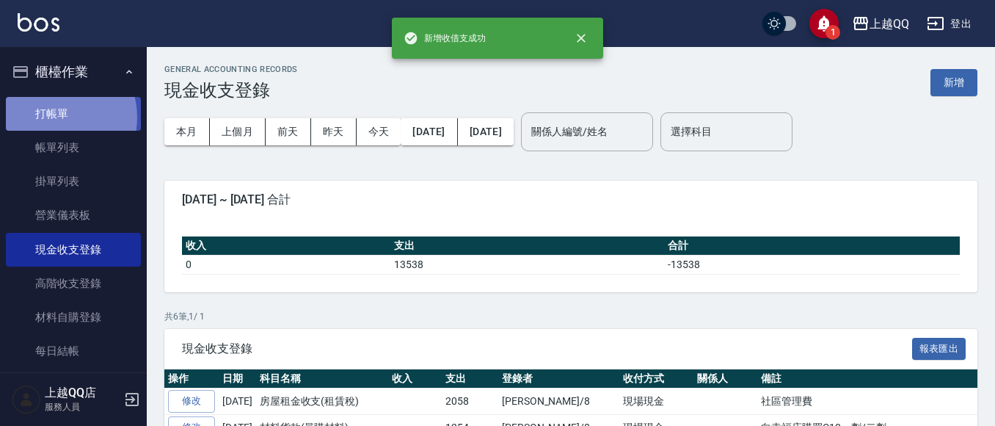
click at [54, 117] on link "打帳單" at bounding box center [73, 114] width 135 height 34
